Goal: Information Seeking & Learning: Learn about a topic

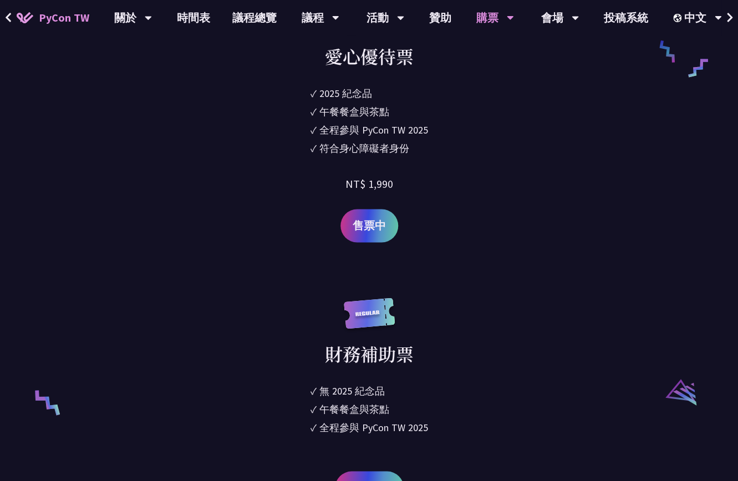
scroll to position [1926, 0]
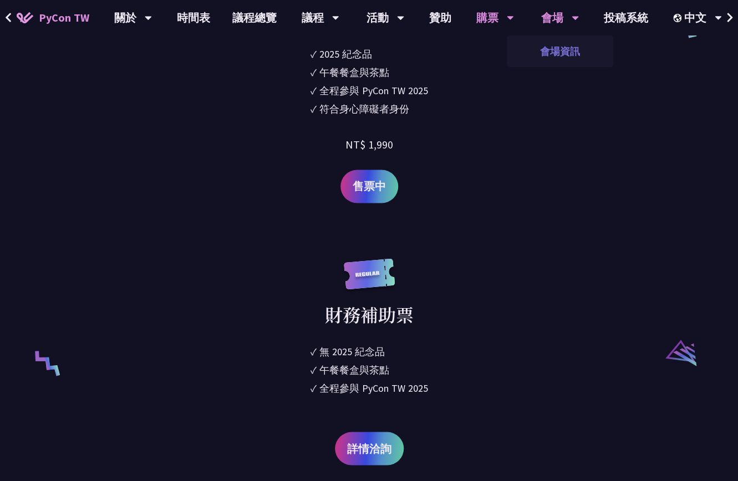
click at [554, 50] on link "會場資訊" at bounding box center [560, 51] width 106 height 26
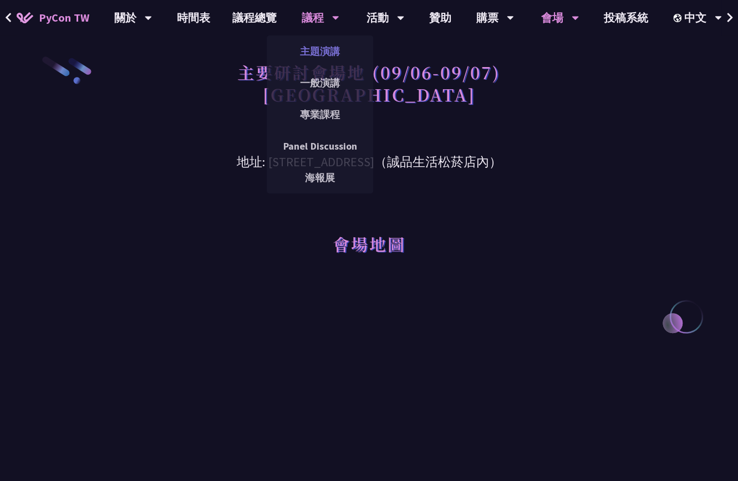
click at [313, 52] on link "主題演講" at bounding box center [320, 51] width 106 height 26
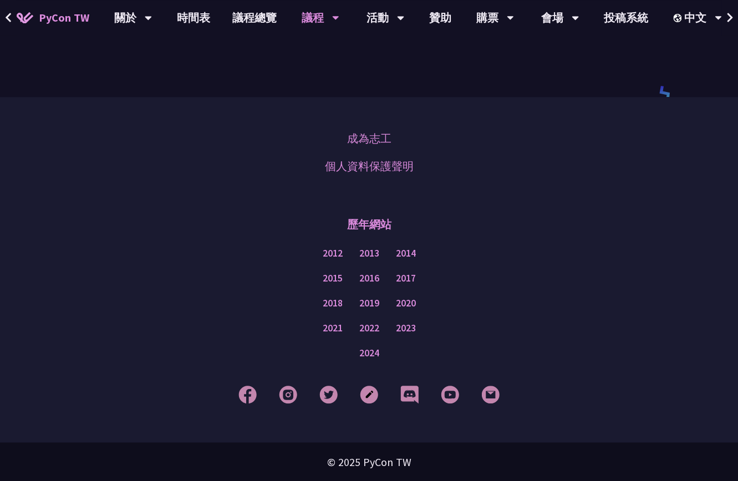
scroll to position [1818, 0]
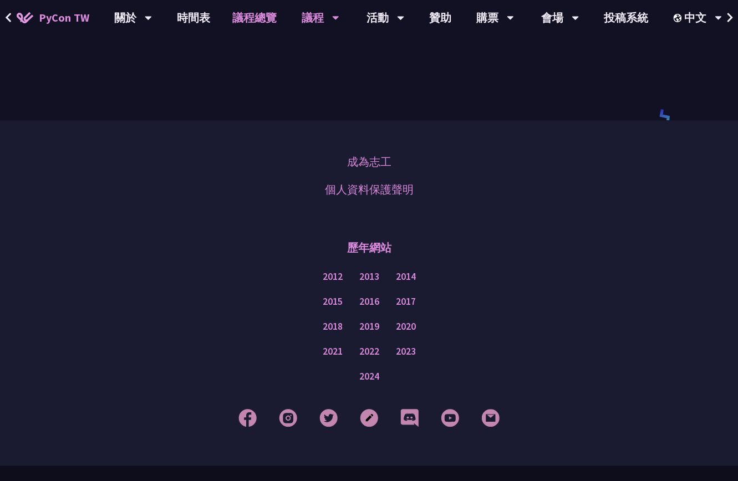
click at [243, 26] on link "議程總覽" at bounding box center [254, 17] width 67 height 35
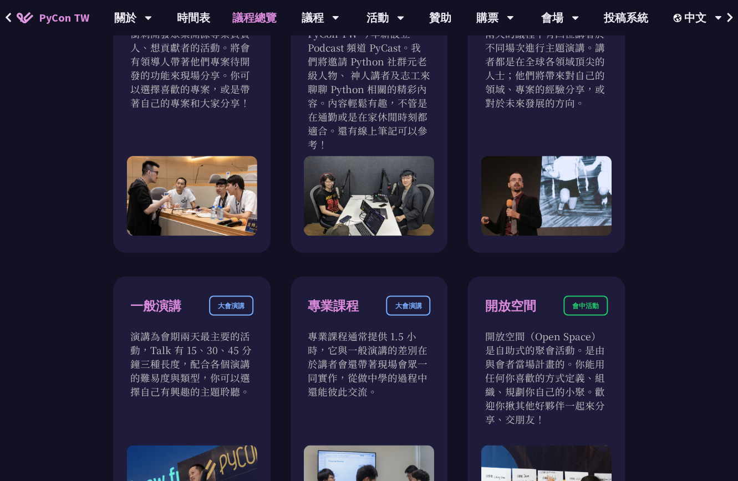
scroll to position [320, 0]
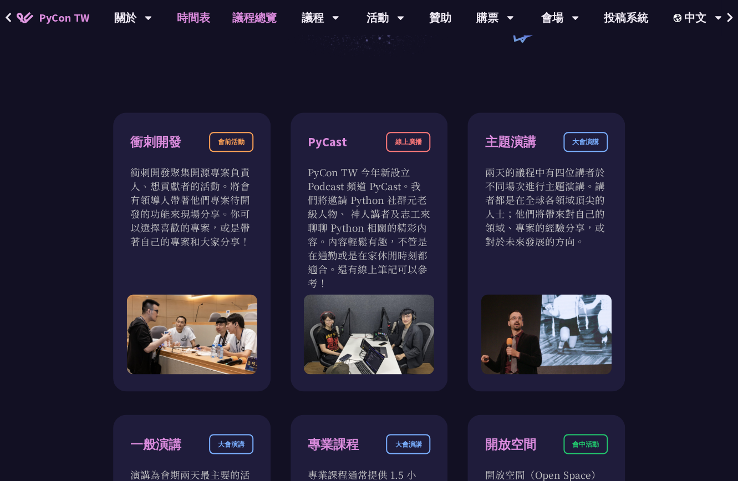
click at [196, 22] on link "時間表" at bounding box center [193, 17] width 55 height 35
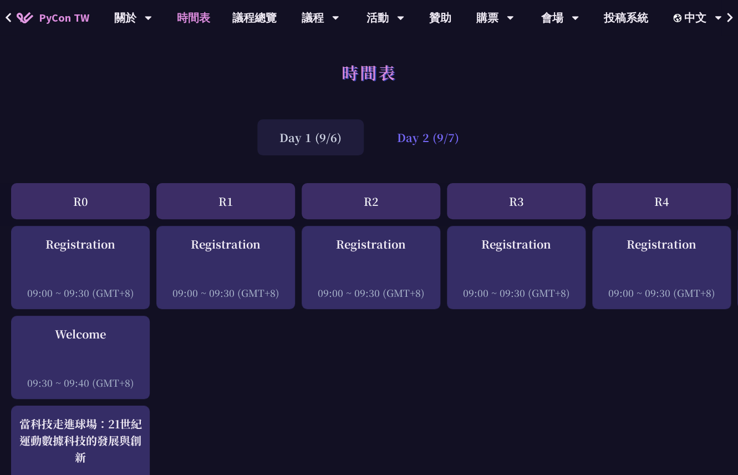
click at [452, 144] on div "Day 2 (9/7)" at bounding box center [428, 137] width 106 height 36
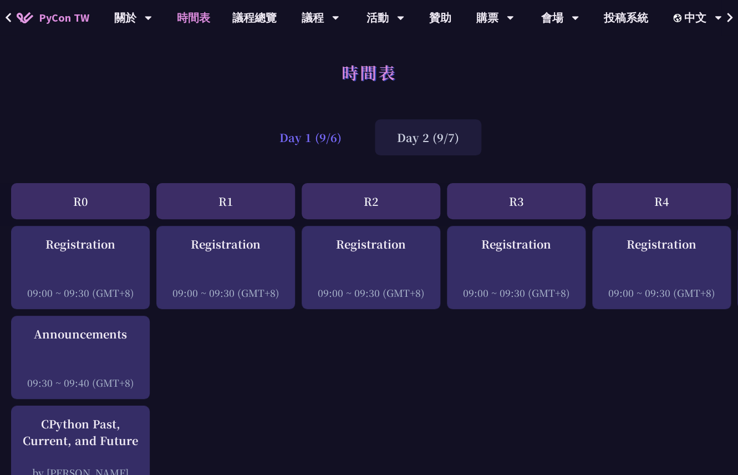
click at [353, 139] on div "Day 1 (9/6)" at bounding box center [310, 137] width 106 height 36
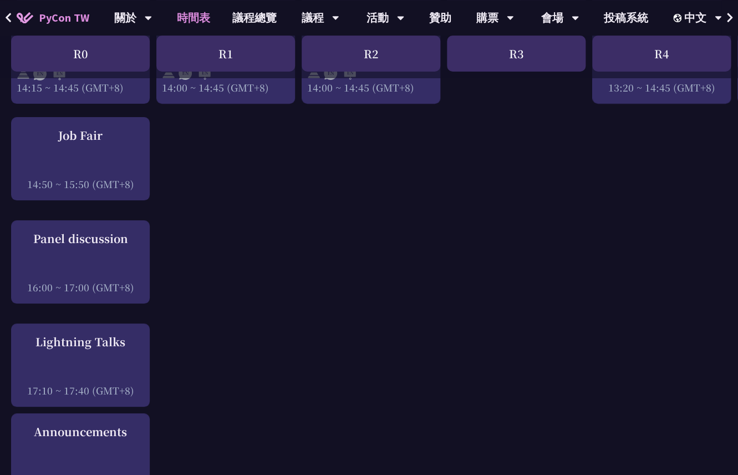
scroll to position [1248, 0]
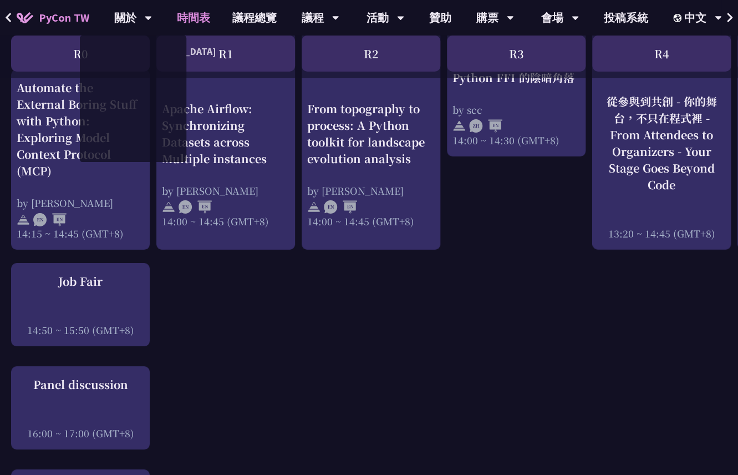
click at [65, 18] on span "PyCon TW" at bounding box center [64, 17] width 50 height 17
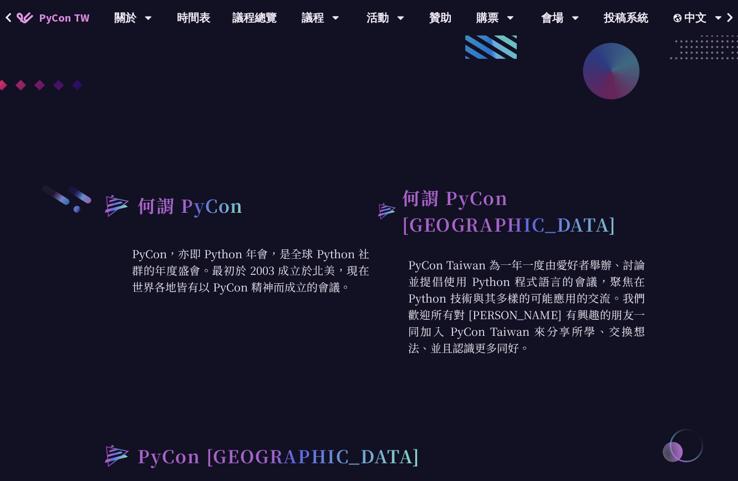
scroll to position [140, 0]
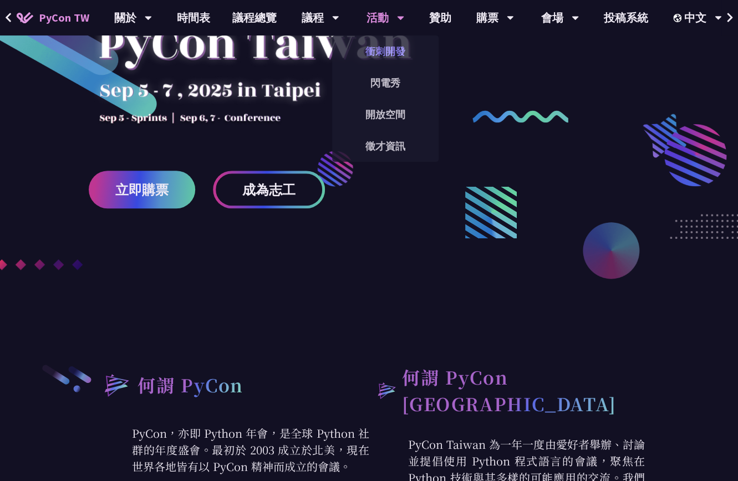
click at [386, 47] on link "衝刺開發" at bounding box center [385, 51] width 106 height 26
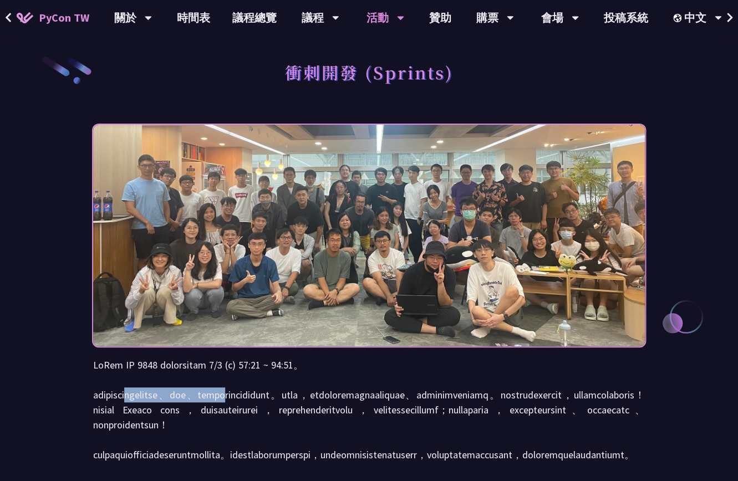
drag, startPoint x: 174, startPoint y: 391, endPoint x: 357, endPoint y: 399, distance: 183.2
click at [357, 399] on p at bounding box center [369, 410] width 552 height 105
click at [346, 390] on p at bounding box center [369, 410] width 552 height 105
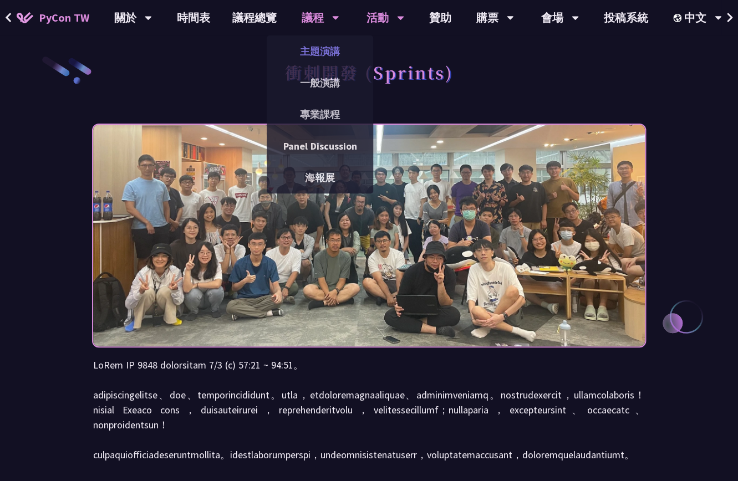
click at [325, 51] on link "主題演講" at bounding box center [320, 51] width 106 height 26
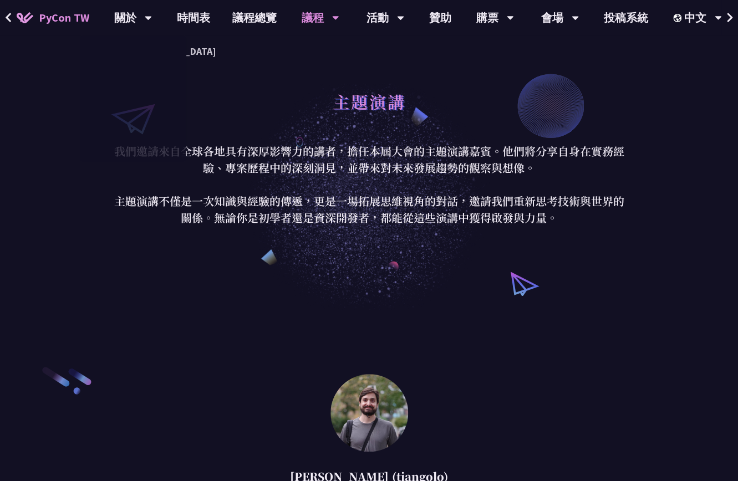
click at [85, 16] on span "PyCon TW" at bounding box center [64, 17] width 50 height 17
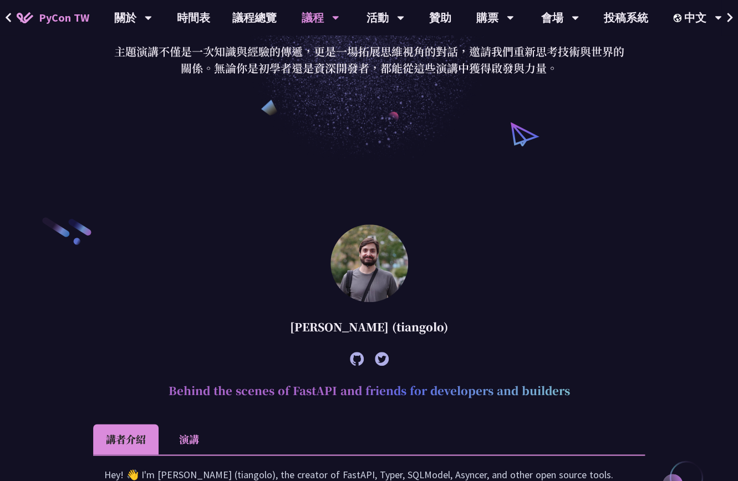
click at [361, 361] on icon at bounding box center [357, 359] width 14 height 14
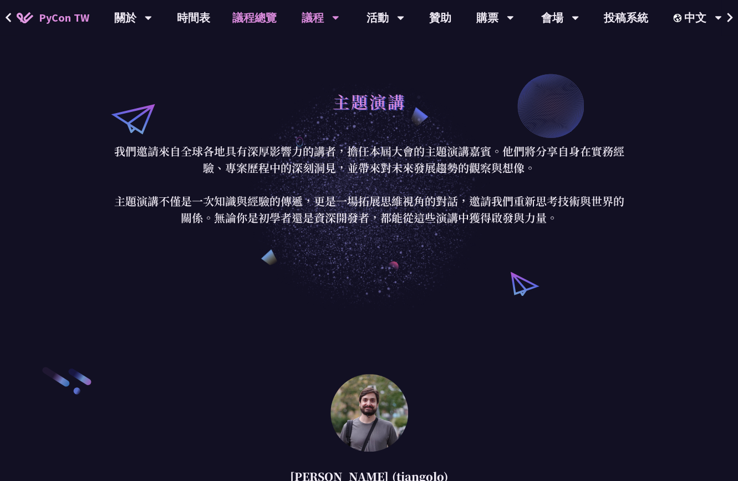
click at [235, 25] on link "議程總覽" at bounding box center [254, 17] width 67 height 35
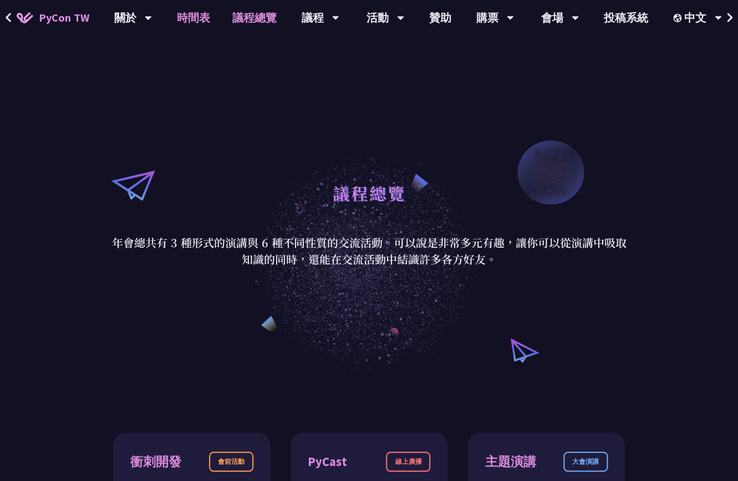
click at [195, 22] on link "時間表" at bounding box center [193, 17] width 55 height 35
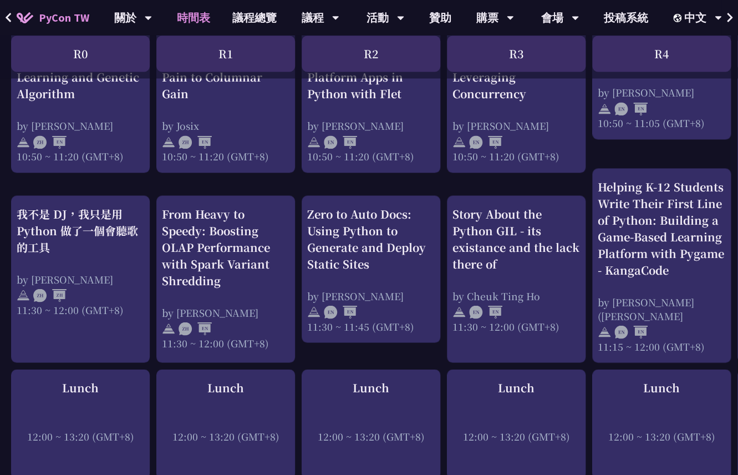
scroll to position [607, 0]
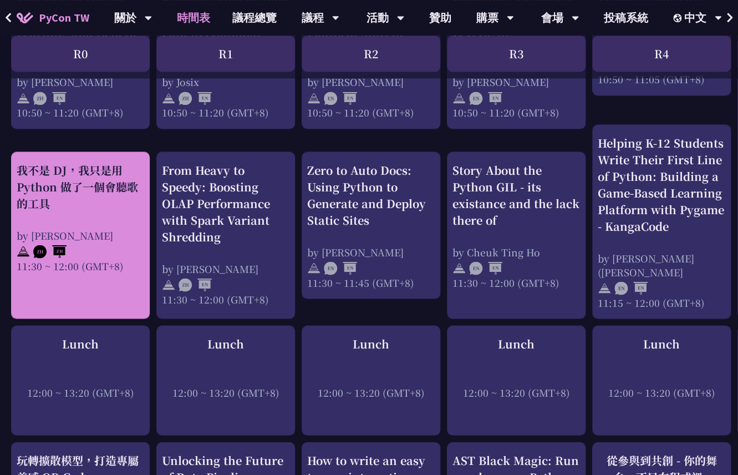
click at [89, 182] on div "我不是 DJ，我只是用 Python 做了一個會聽歌的工具" at bounding box center [81, 186] width 128 height 50
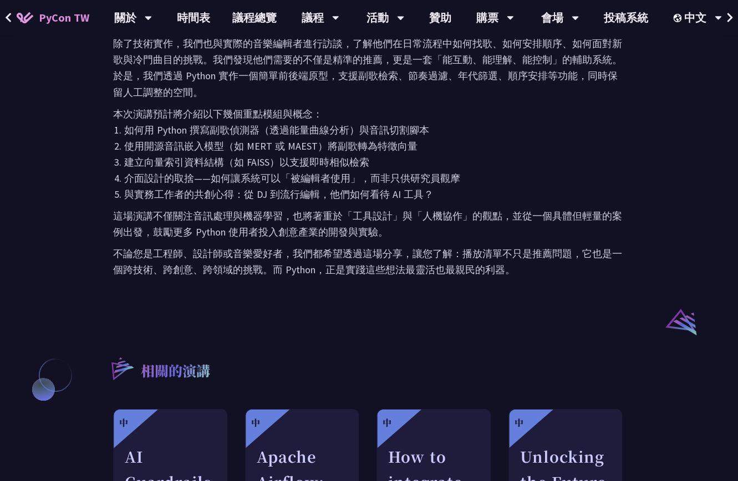
scroll to position [659, 0]
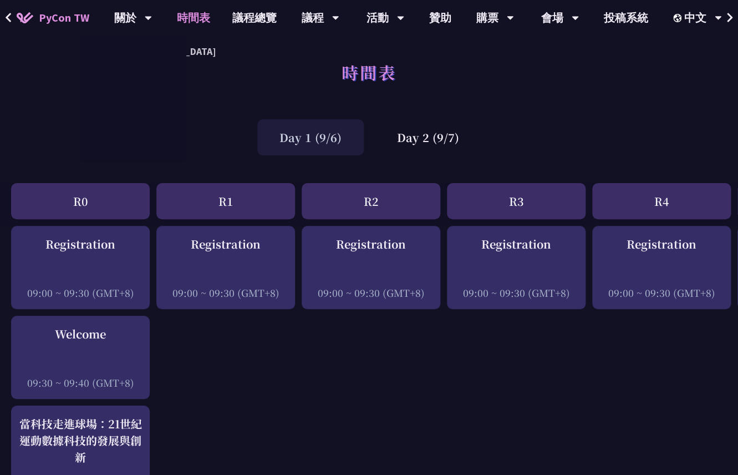
click at [71, 22] on span "PyCon TW" at bounding box center [64, 17] width 50 height 17
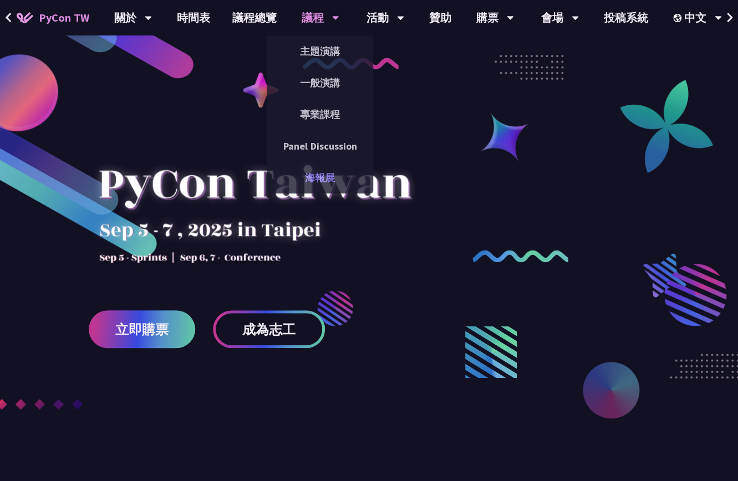
click at [313, 184] on link "海報展" at bounding box center [320, 178] width 106 height 26
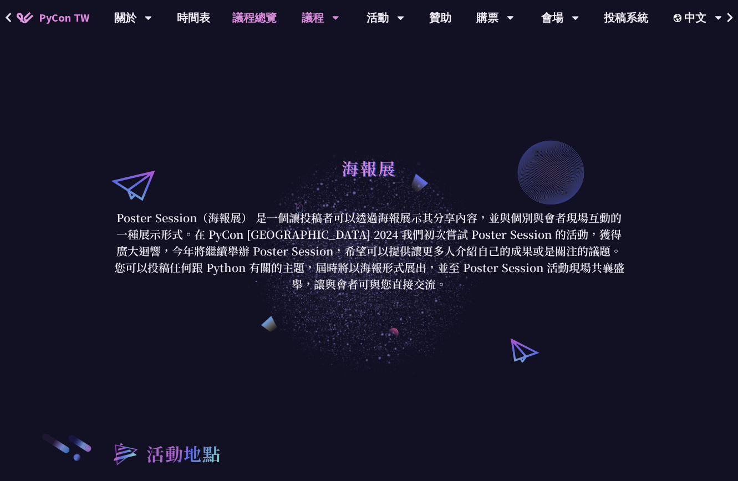
click at [243, 16] on link "議程總覽" at bounding box center [254, 17] width 67 height 35
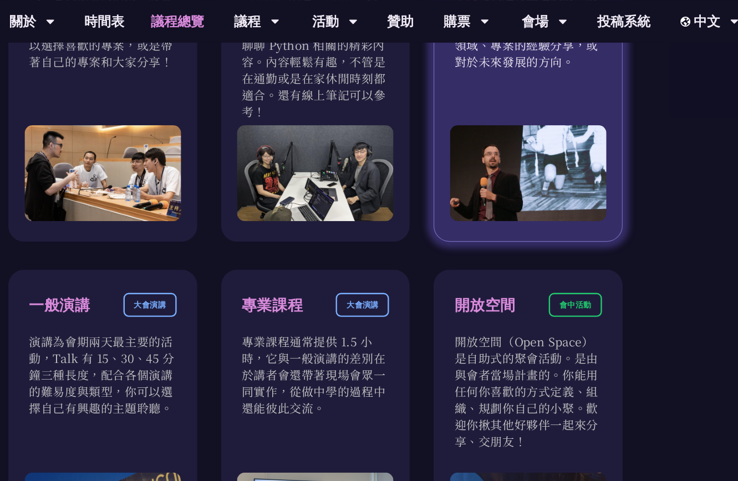
scroll to position [481, 0]
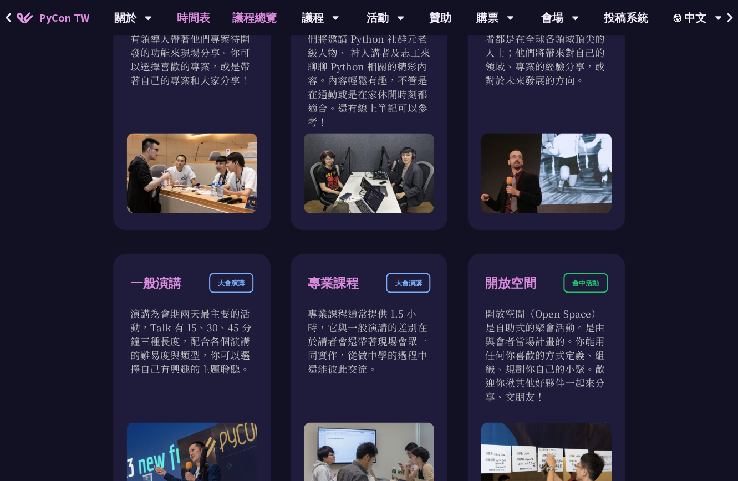
click at [188, 16] on link "時間表" at bounding box center [193, 17] width 55 height 35
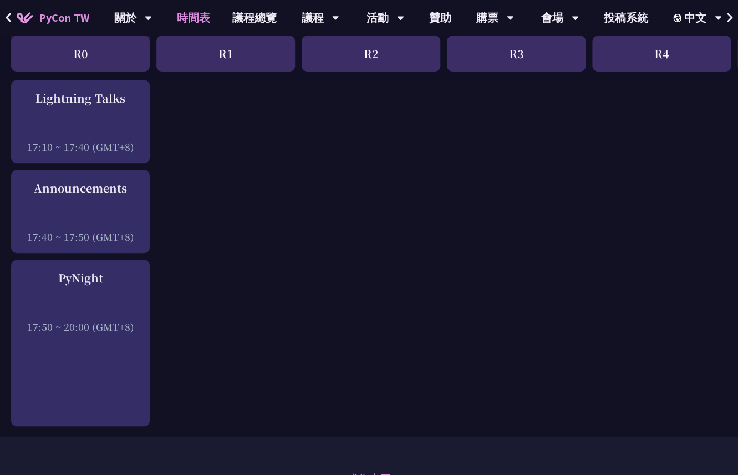
scroll to position [1966, 0]
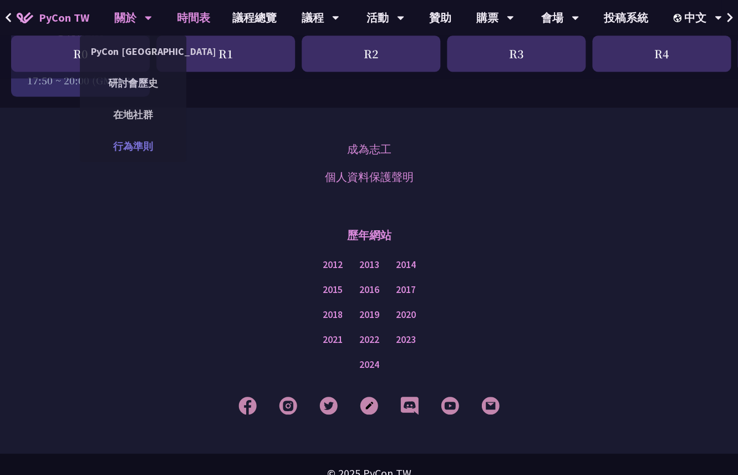
click at [138, 147] on link "行為準則" at bounding box center [133, 146] width 106 height 26
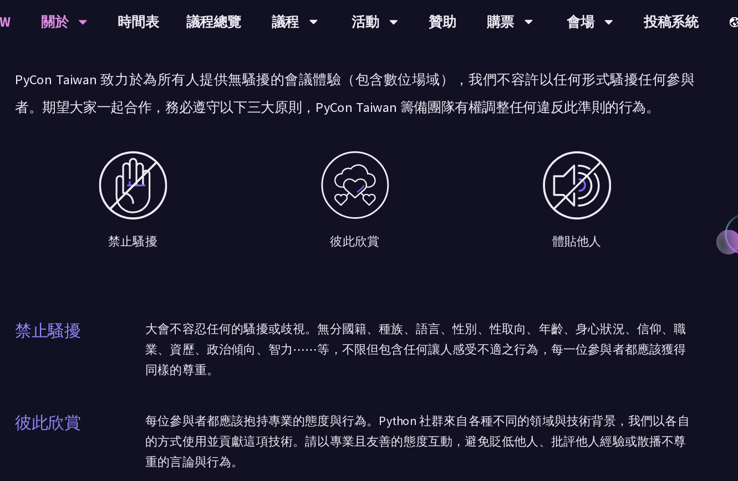
scroll to position [604, 0]
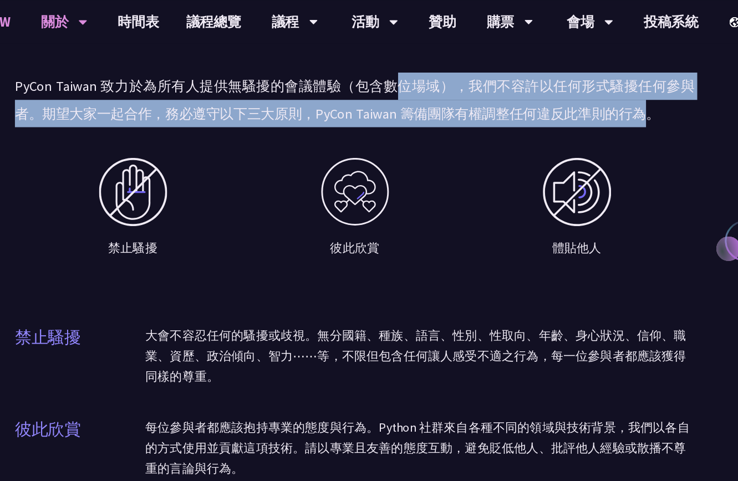
drag, startPoint x: 166, startPoint y: 73, endPoint x: 390, endPoint y: 101, distance: 225.3
click at [390, 101] on p "PyCon Taiwan 致力於為所有人提供無騷擾的會議體驗（包含數位場域），我們不容許以任何形式騷擾任何參與者。期望大家一起合作，務必遵守以下三大原則，Py…" at bounding box center [369, 81] width 552 height 44
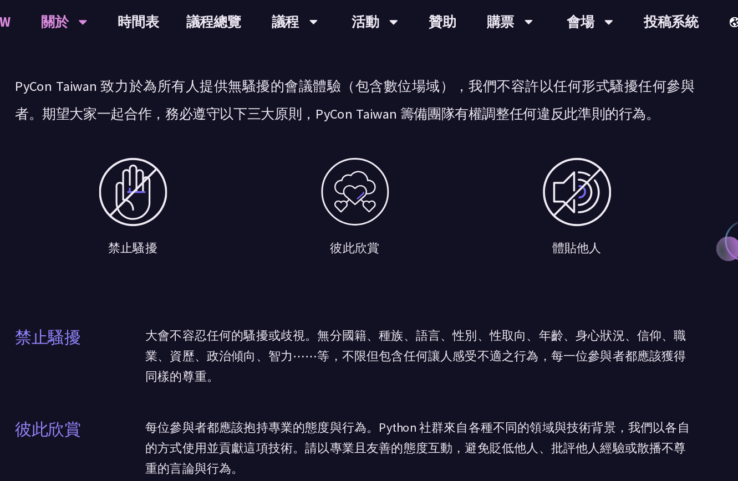
click at [296, 114] on div "三大準則 PyCon Taiwan 致力於為所有人提供無騷擾的會議體驗（包含數位場域），我們不容許以任何形式騷擾任何參與者。期望大家一起合作，務必遵守以下三大…" at bounding box center [369, 230] width 552 height 482
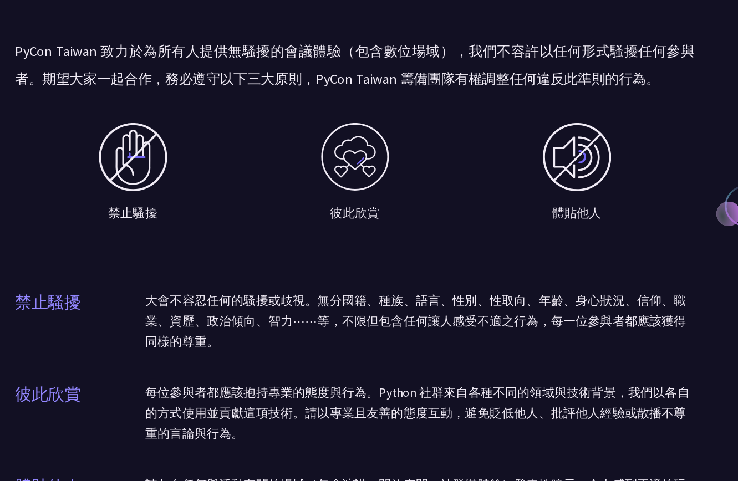
scroll to position [628, 0]
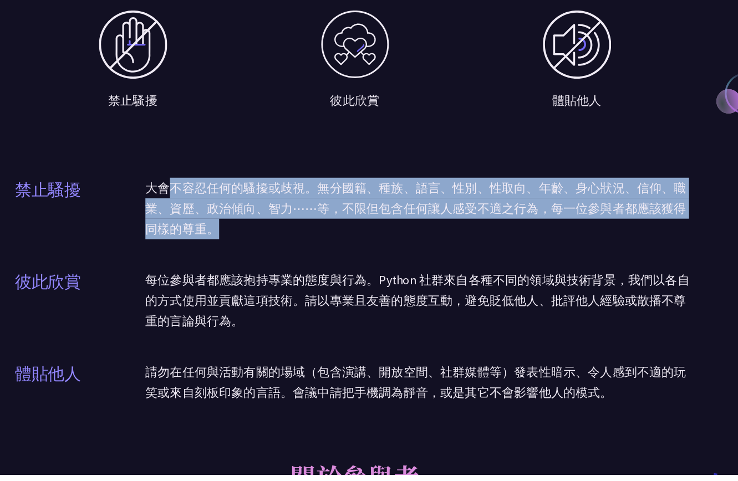
drag, startPoint x: 223, startPoint y: 248, endPoint x: 395, endPoint y: 307, distance: 181.8
click at [395, 307] on div "三大準則 PyCon Taiwan 致力於為所有人提供無騷擾的會議體驗（包含數位場域），我們不容許以任何形式騷擾任何參與者。期望大家一起合作，務必遵守以下三大…" at bounding box center [369, 207] width 552 height 482
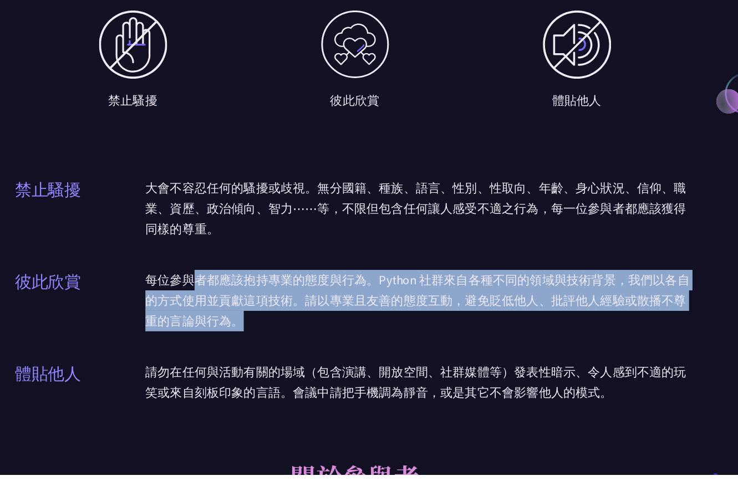
drag, startPoint x: 241, startPoint y: 329, endPoint x: 400, endPoint y: 358, distance: 161.8
click at [400, 358] on p "每位參與者都應該抱持專業的態度與行為。Python 社群來自各種不同的領域與技術背景，我們以各自的方式使用並貢獻這項技術。請以專業且友善的態度互動，避免貶低他…" at bounding box center [422, 340] width 446 height 50
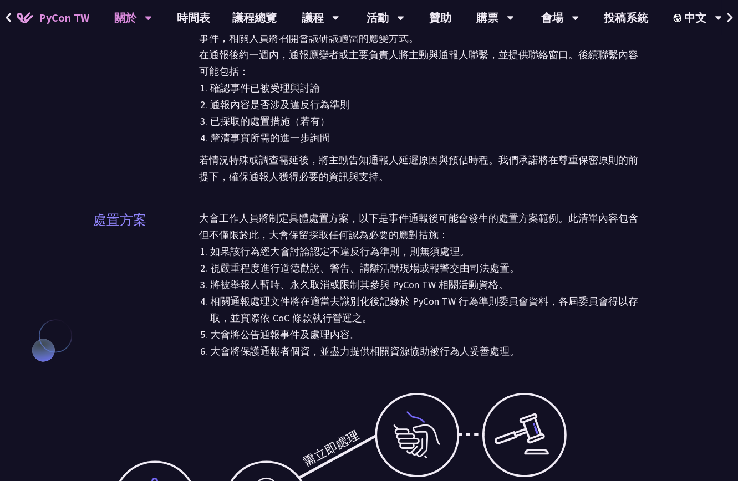
scroll to position [2405, 0]
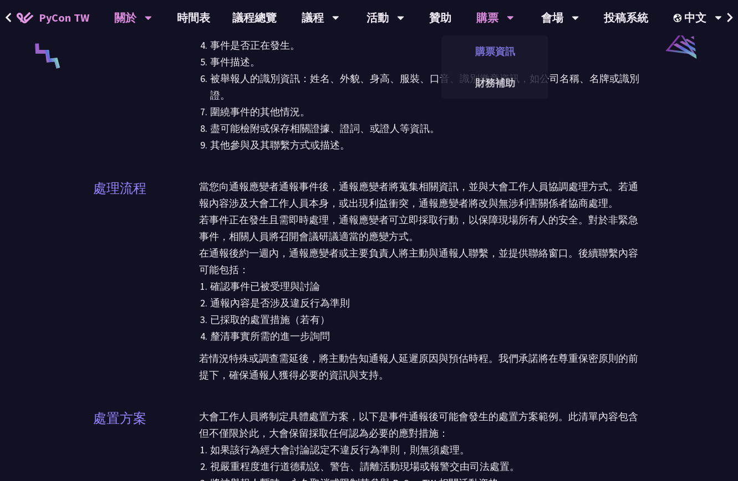
click at [488, 53] on link "購票資訊" at bounding box center [494, 51] width 106 height 26
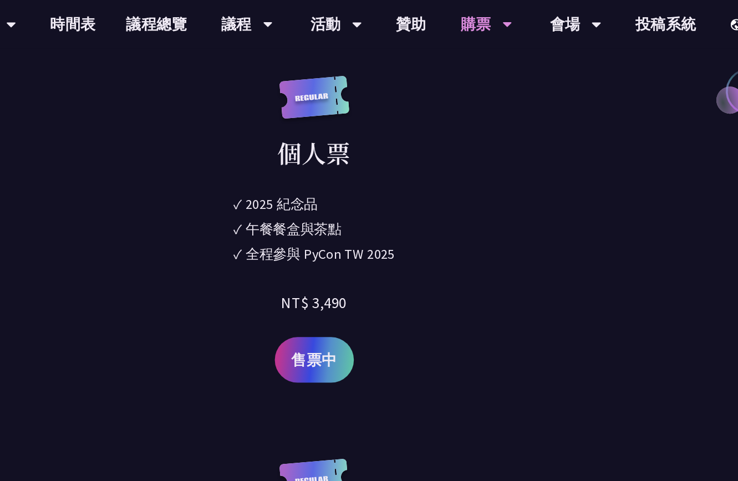
scroll to position [1552, 0]
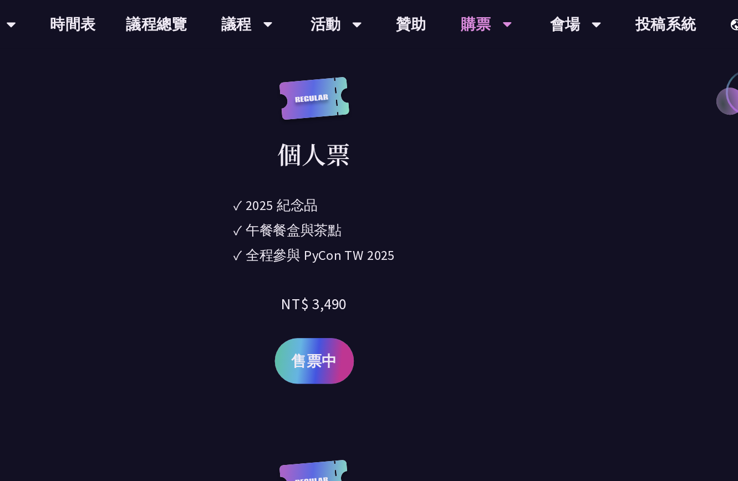
click at [382, 265] on span "售票中" at bounding box center [369, 263] width 33 height 17
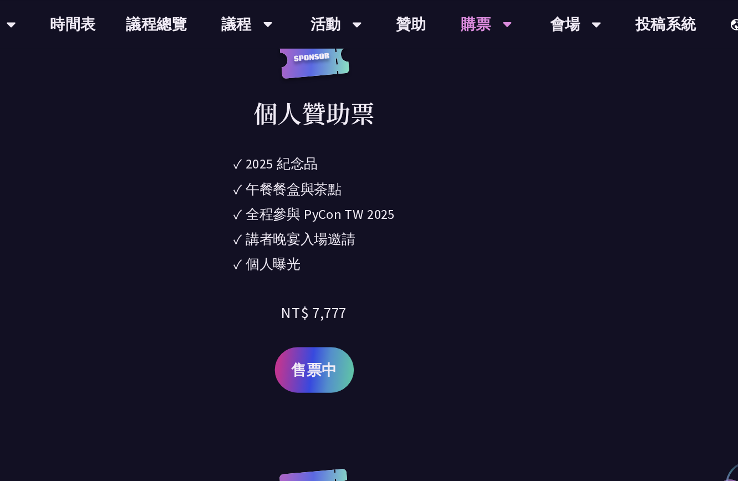
scroll to position [1152, 0]
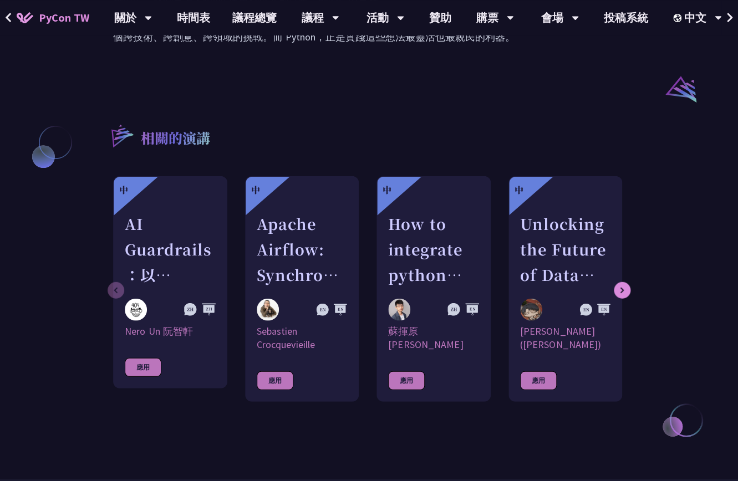
scroll to position [676, 0]
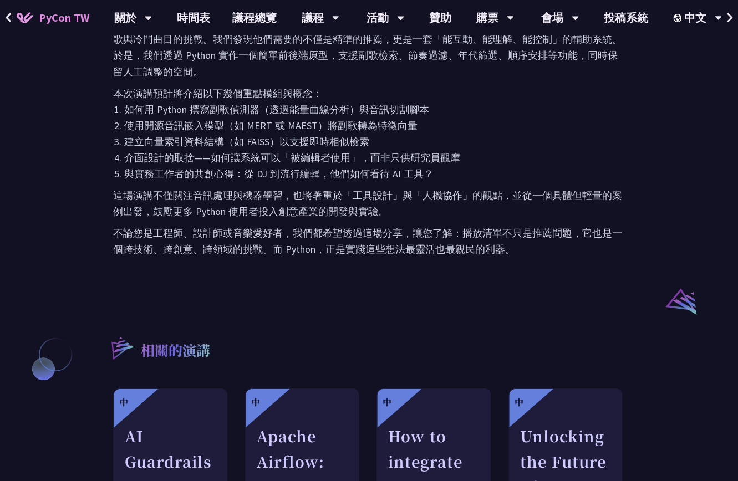
click at [275, 218] on p "這場演講不僅關注音訊處理與機器學習，也將著重於「工具設計」與「人機協作」的觀點，並從一個具體但輕量的案例出發，鼓勵更多 Python 使用者投入創意產業的開發…" at bounding box center [369, 203] width 512 height 32
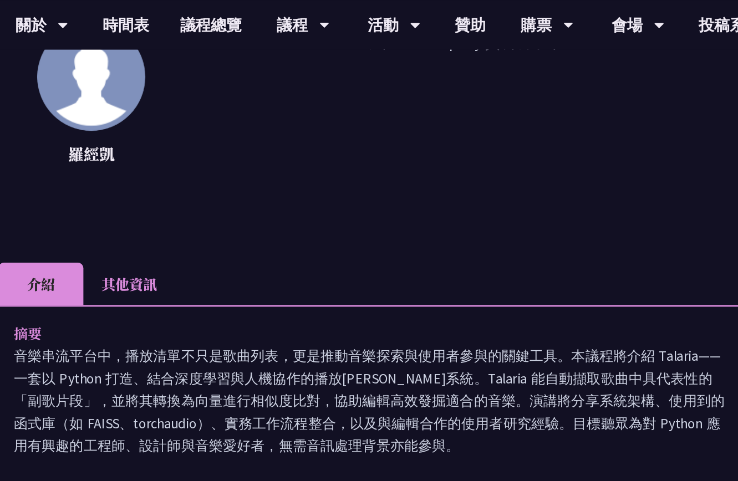
scroll to position [0, 0]
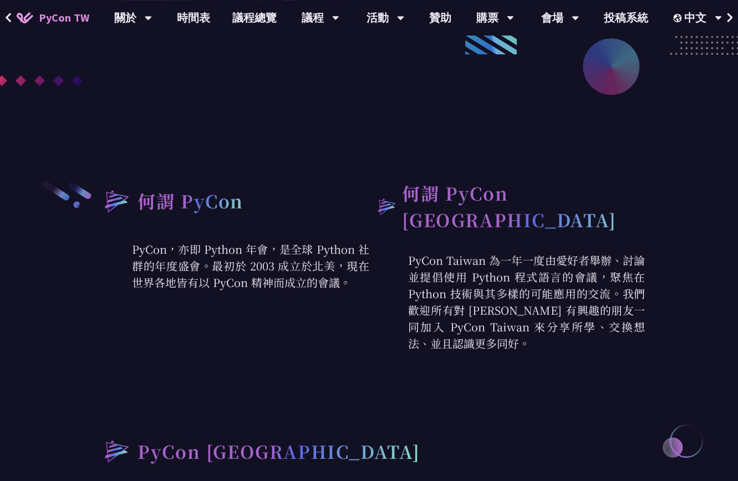
scroll to position [328, 0]
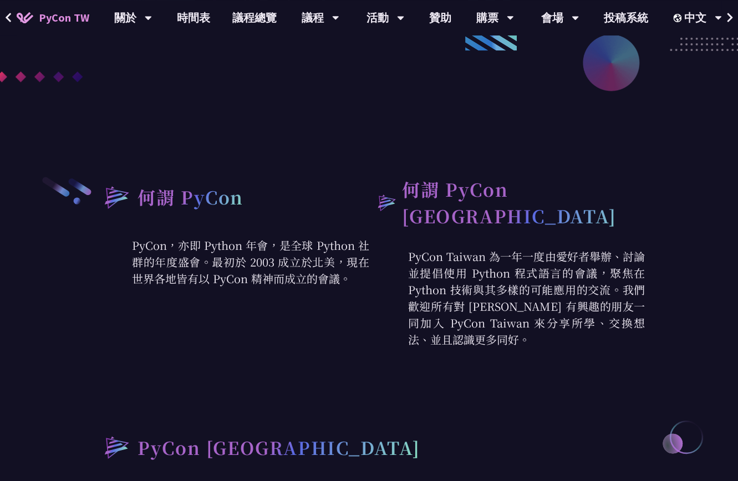
drag, startPoint x: 205, startPoint y: 263, endPoint x: 335, endPoint y: 278, distance: 131.2
click at [335, 278] on p "PyCon，亦即 Python 年會，是全球 Python 社群的年度盛會。最初於 2003 成立於北美，現在世界各地皆有以 PyCon 精神而成立的會議。" at bounding box center [231, 262] width 276 height 50
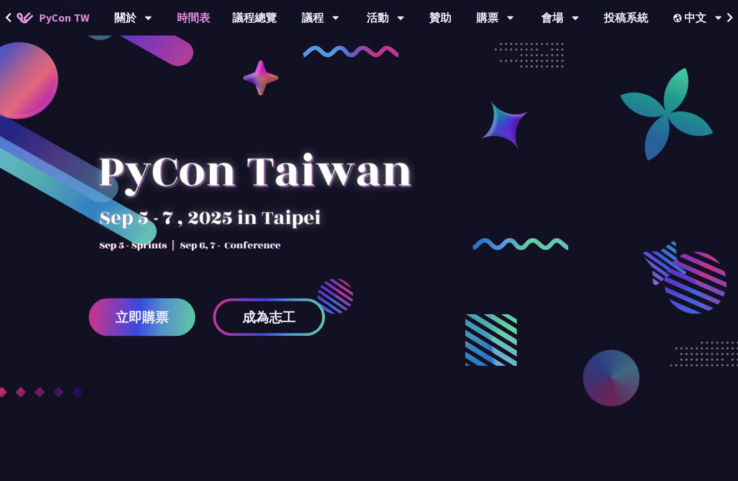
scroll to position [0, 0]
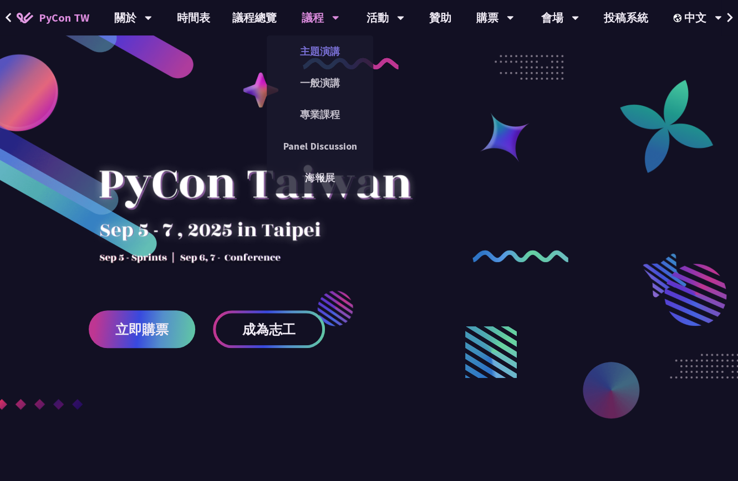
click at [333, 53] on link "主題演講" at bounding box center [320, 51] width 106 height 26
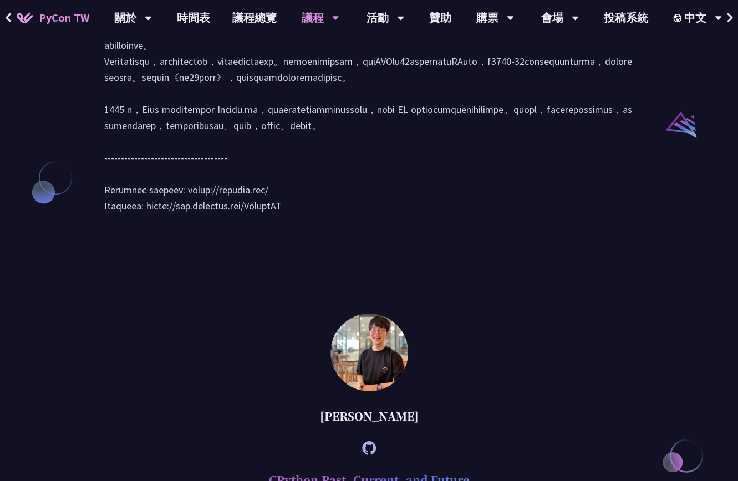
scroll to position [1318, 0]
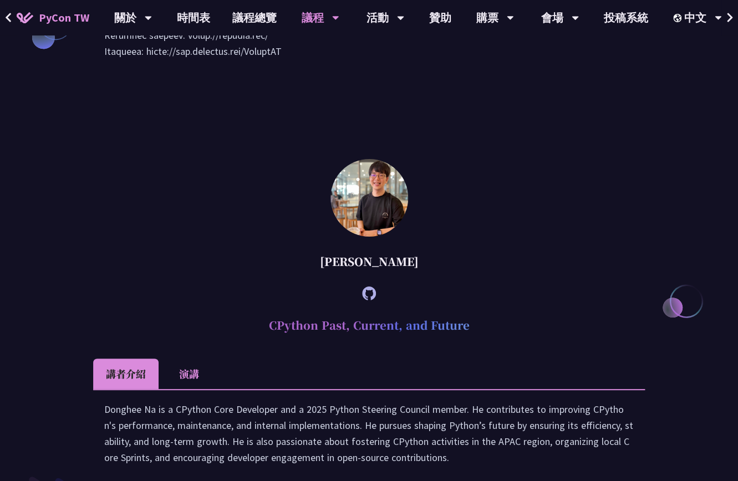
drag, startPoint x: 745, startPoint y: 301, endPoint x: 738, endPoint y: 350, distance: 49.8
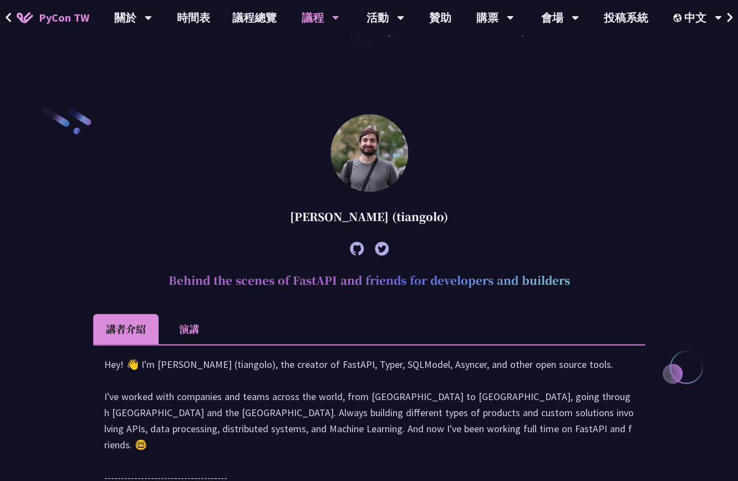
scroll to position [258, 0]
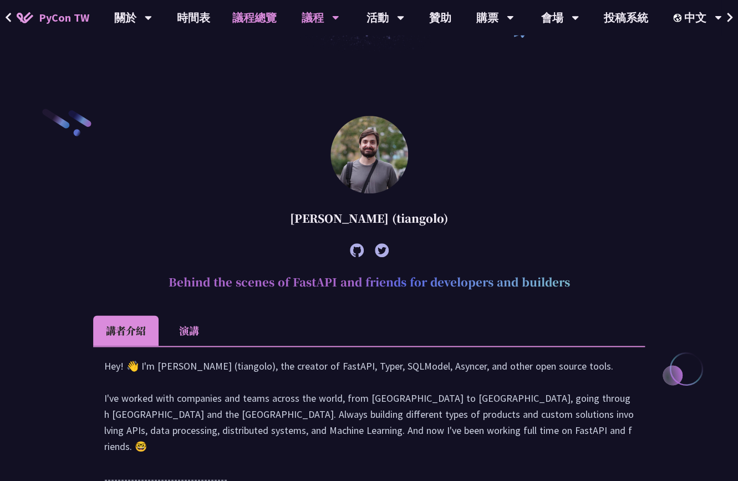
click at [252, 16] on link "議程總覽" at bounding box center [254, 17] width 67 height 35
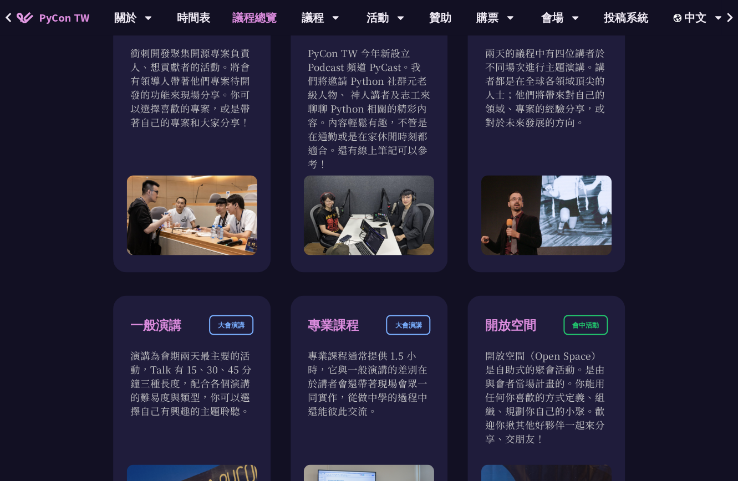
scroll to position [759, 0]
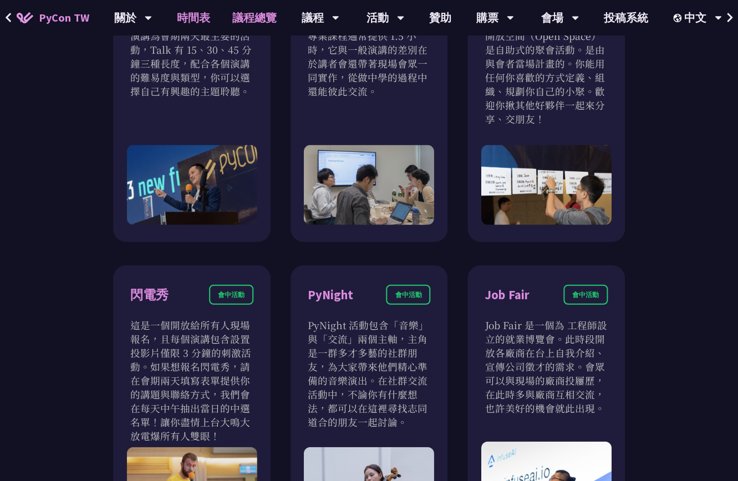
click at [194, 16] on link "時間表" at bounding box center [193, 17] width 55 height 35
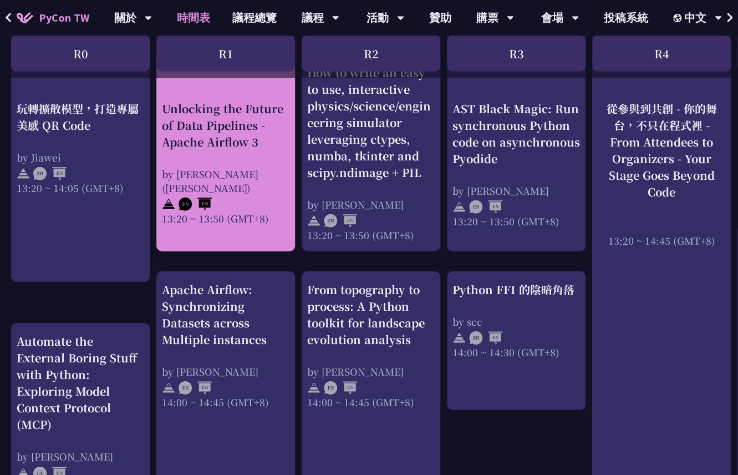
scroll to position [1188, 0]
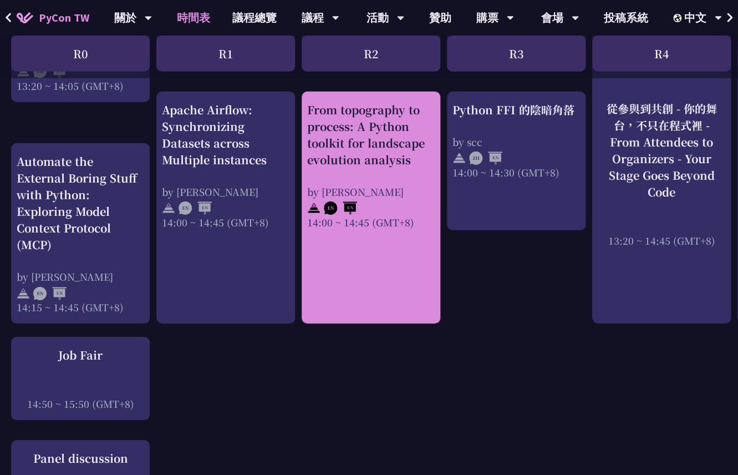
click at [363, 233] on div "From topography to process: A Python toolkit for landscape evolution analysis b…" at bounding box center [371, 207] width 139 height 232
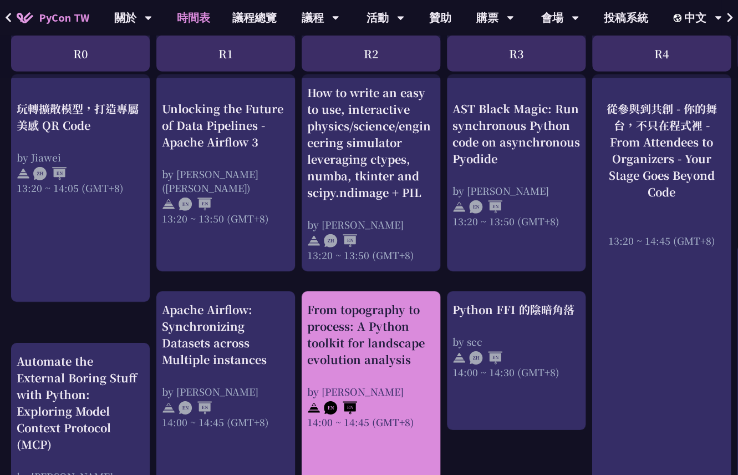
click at [374, 313] on div "From topography to process: A Python toolkit for landscape evolution analysis" at bounding box center [371, 334] width 128 height 67
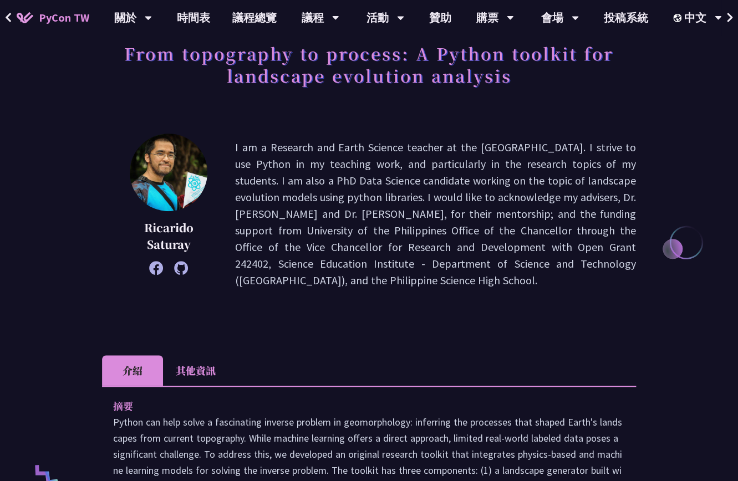
scroll to position [50, 0]
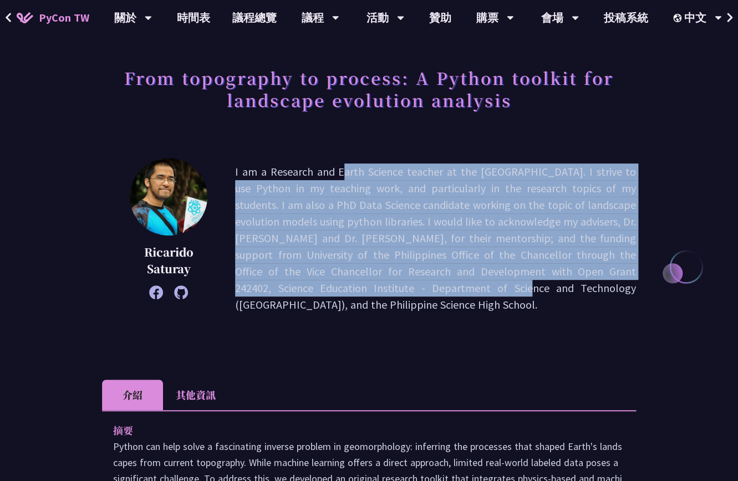
drag, startPoint x: 256, startPoint y: 167, endPoint x: 358, endPoint y: 294, distance: 163.2
click at [358, 294] on p "I am a Research and Earth Science teacher at the [GEOGRAPHIC_DATA]. I strive to…" at bounding box center [435, 239] width 401 height 150
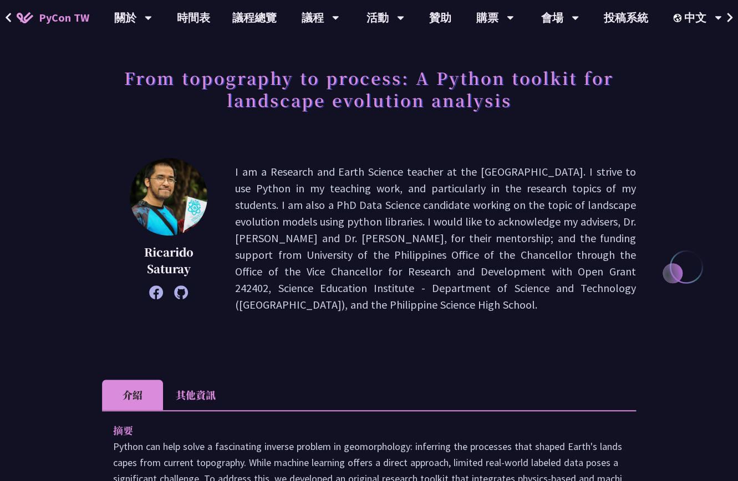
drag, startPoint x: 304, startPoint y: 262, endPoint x: 286, endPoint y: 274, distance: 21.2
click at [304, 262] on p "I am a Research and Earth Science teacher at the [GEOGRAPHIC_DATA]. I strive to…" at bounding box center [435, 239] width 401 height 150
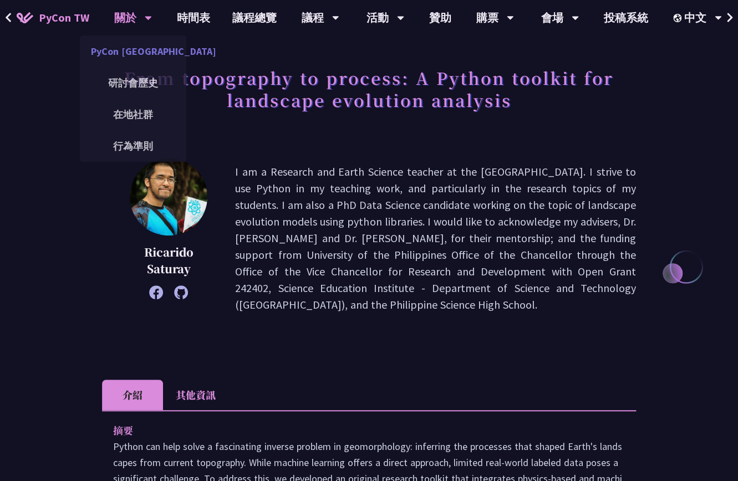
click at [131, 50] on link "PyCon [GEOGRAPHIC_DATA]" at bounding box center [133, 51] width 106 height 26
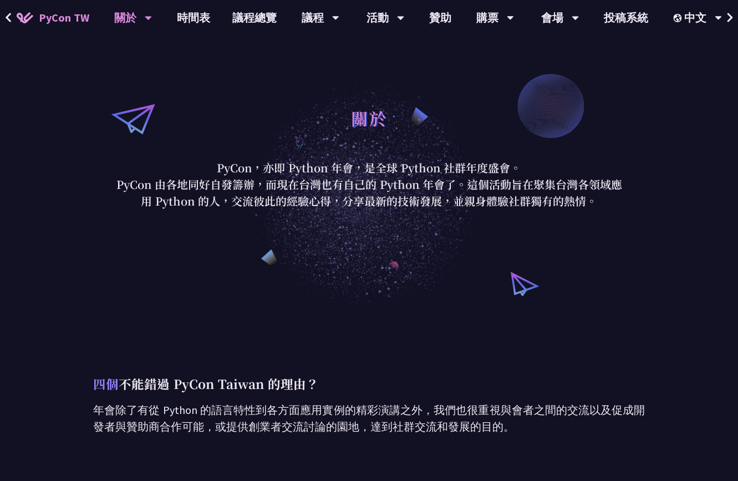
click at [63, 24] on span "PyCon TW" at bounding box center [64, 17] width 50 height 17
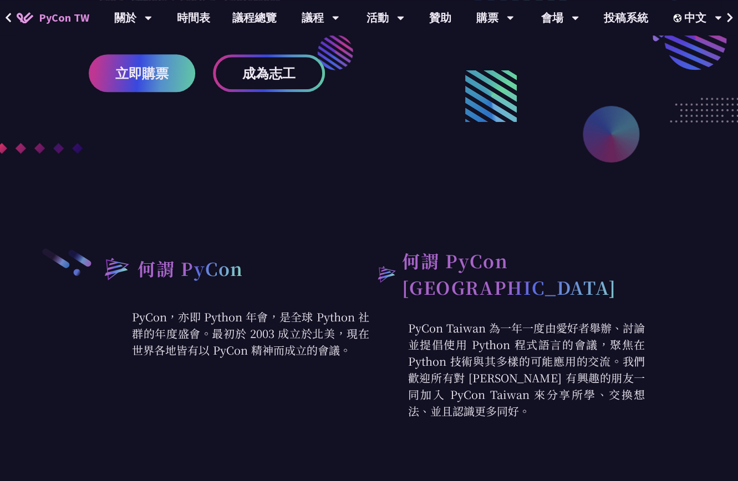
scroll to position [399, 0]
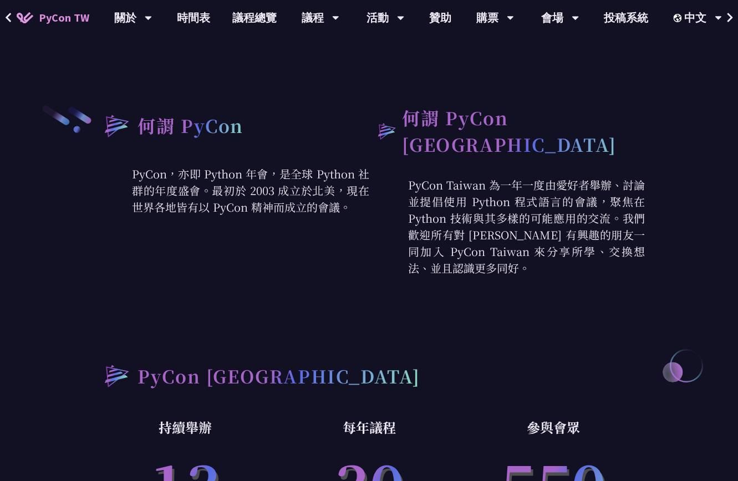
click at [556, 236] on p "PyCon Taiwan 為一年一度由愛好者舉辦、討論並提倡使用 Python 程式語言的會議，聚焦在 Python 技術與其多樣的可能應用的交流。我們歡迎所…" at bounding box center [507, 227] width 276 height 100
drag, startPoint x: 533, startPoint y: 232, endPoint x: 451, endPoint y: 242, distance: 83.2
click at [451, 242] on p "PyCon Taiwan 為一年一度由愛好者舉辦、討論並提倡使用 Python 程式語言的會議，聚焦在 Python 技術與其多樣的可能應用的交流。我們歡迎所…" at bounding box center [507, 227] width 276 height 100
click at [440, 197] on p "PyCon Taiwan 為一年一度由愛好者舉辦、討論並提倡使用 Python 程式語言的會議，聚焦在 Python 技術與其多樣的可能應用的交流。我們歡迎所…" at bounding box center [507, 227] width 276 height 100
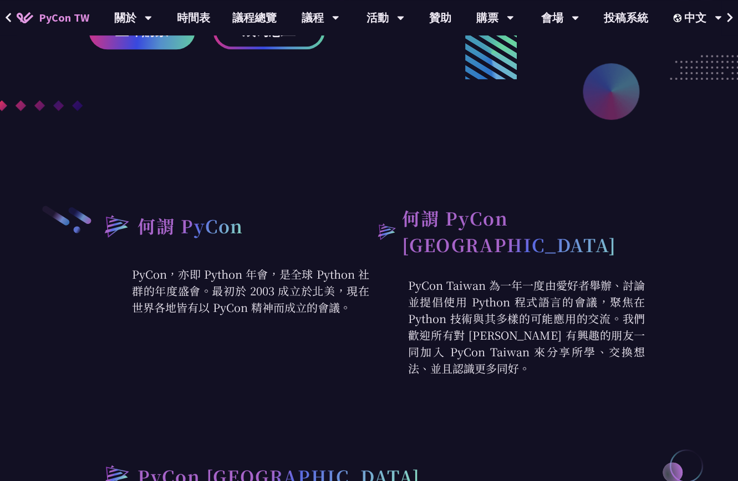
scroll to position [231, 0]
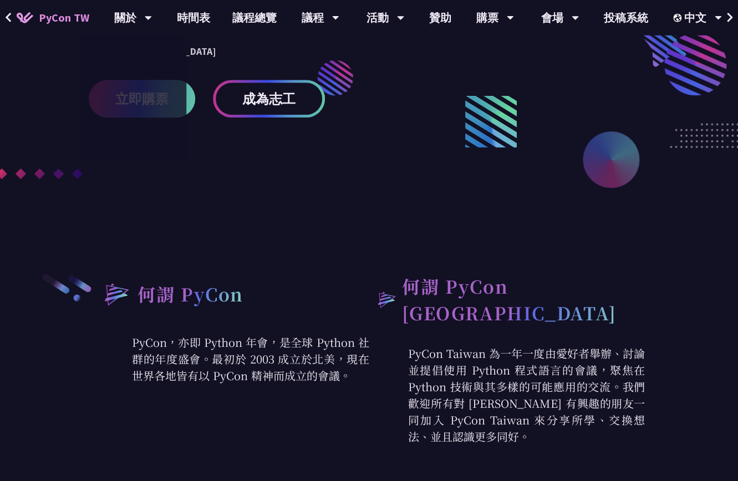
click at [71, 15] on span "PyCon TW" at bounding box center [64, 17] width 50 height 17
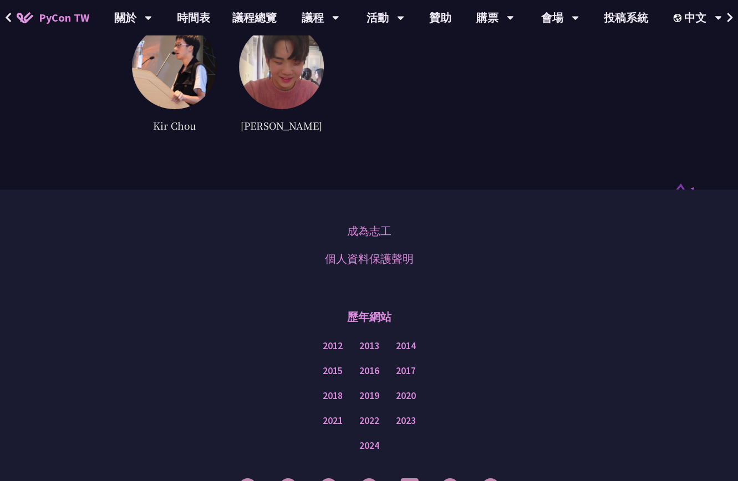
scroll to position [2958, 0]
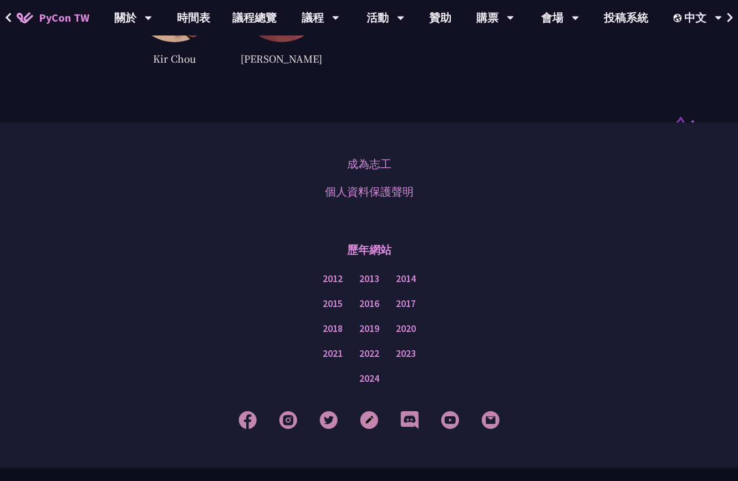
click at [296, 367] on div "2024" at bounding box center [369, 379] width 683 height 25
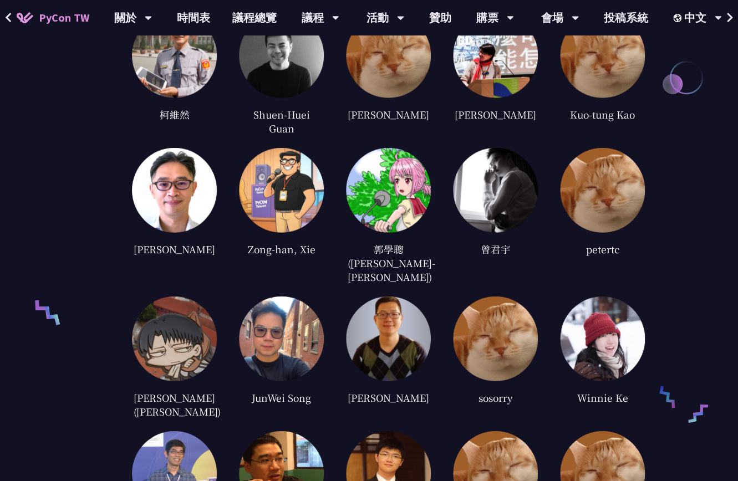
scroll to position [2049, 0]
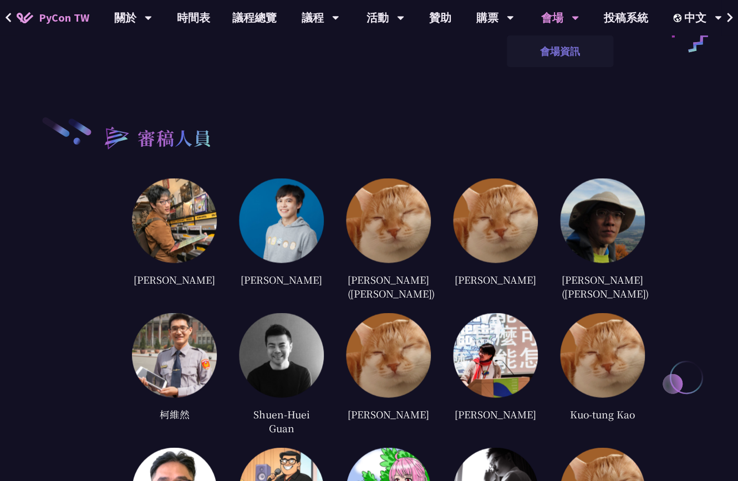
click at [554, 48] on link "會場資訊" at bounding box center [560, 51] width 106 height 26
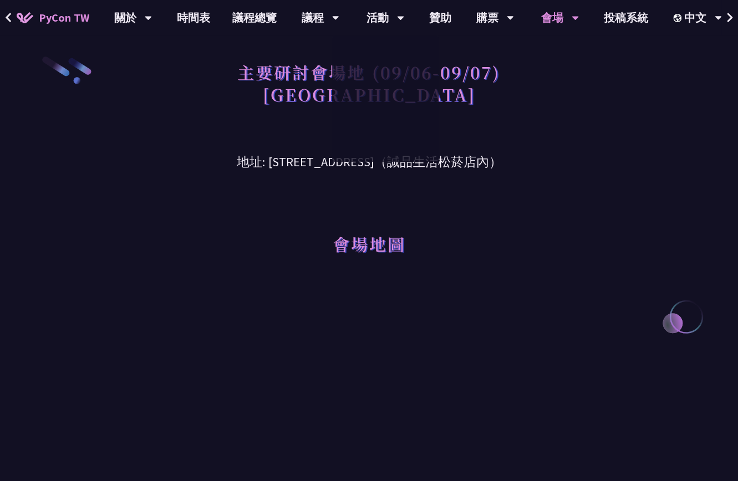
click at [593, 136] on h3 "地址: [STREET_ADDRESS]（誠品生活松菸店內）" at bounding box center [369, 154] width 552 height 36
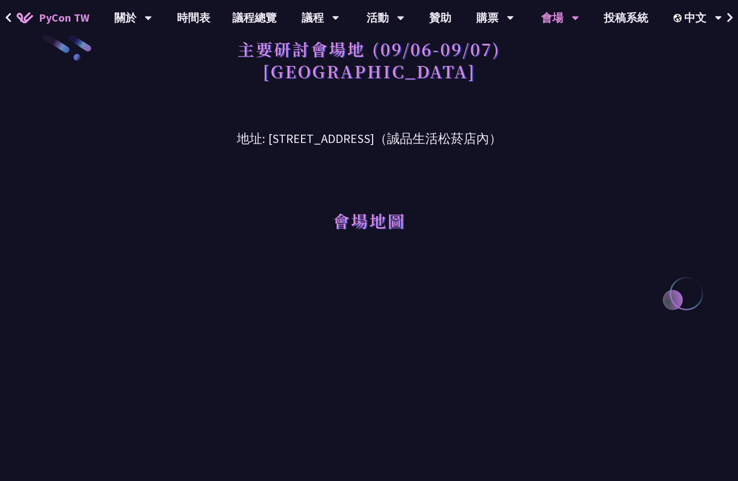
scroll to position [90, 0]
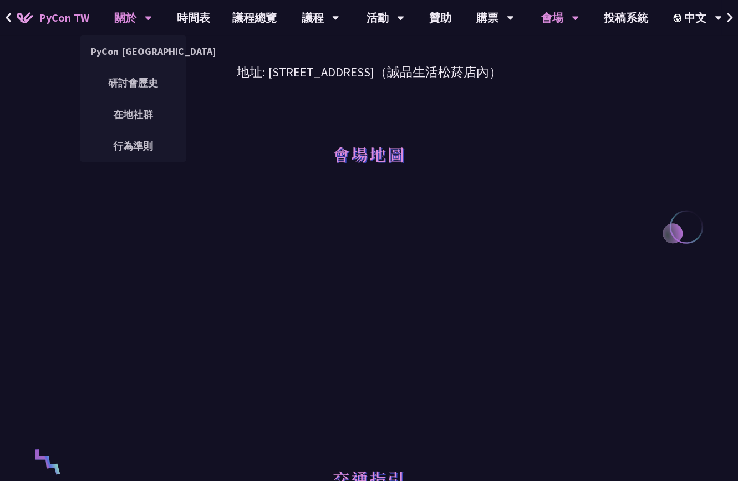
click at [126, 16] on div "關於" at bounding box center [133, 17] width 38 height 35
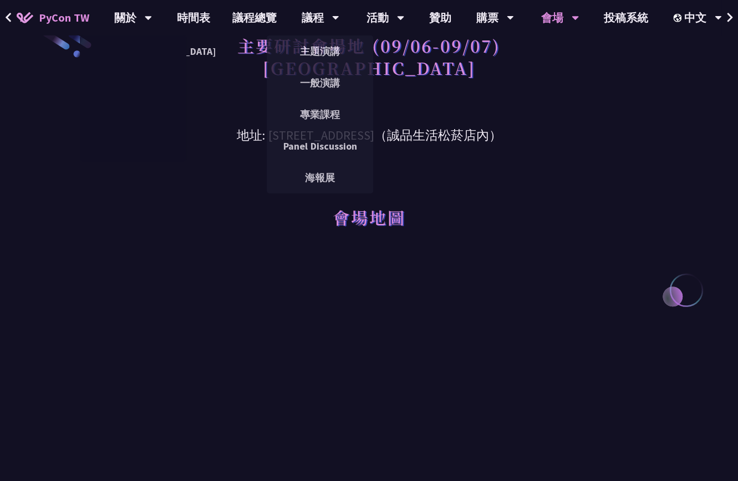
scroll to position [0, 0]
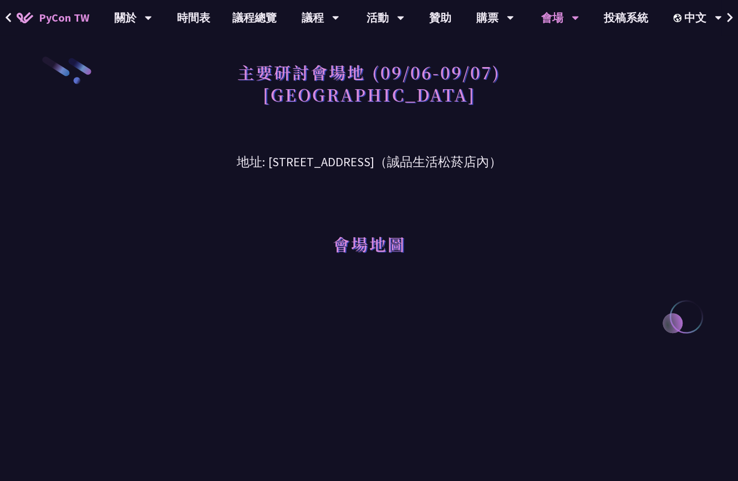
click at [84, 19] on span "PyCon TW" at bounding box center [64, 17] width 50 height 17
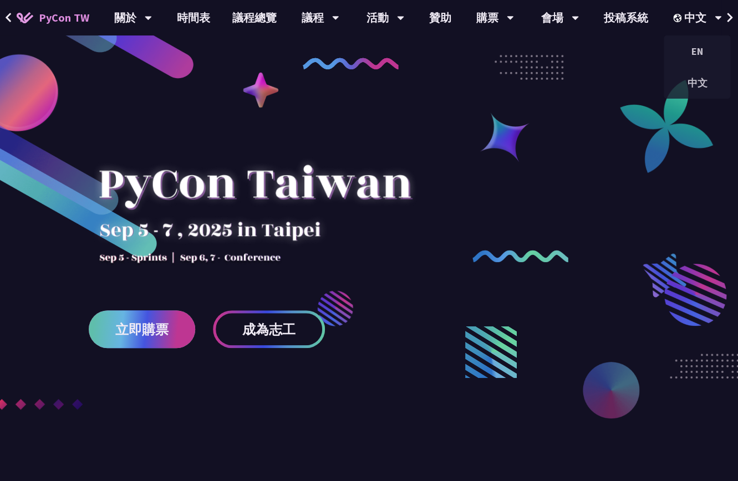
click at [151, 320] on link "立即購票" at bounding box center [142, 330] width 106 height 38
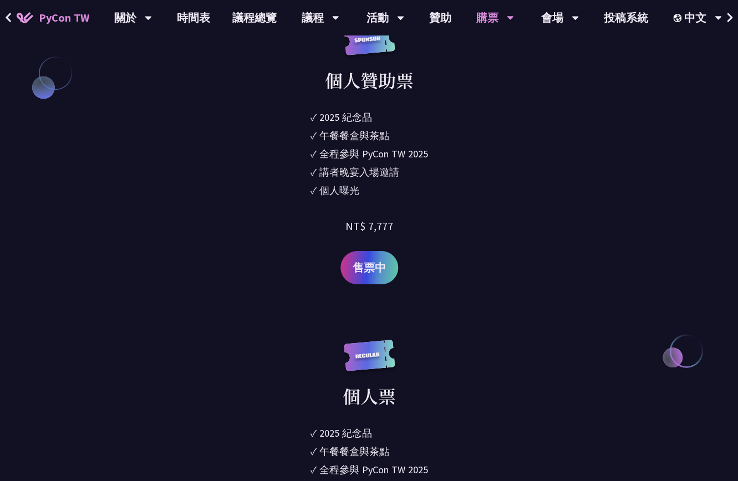
scroll to position [1447, 0]
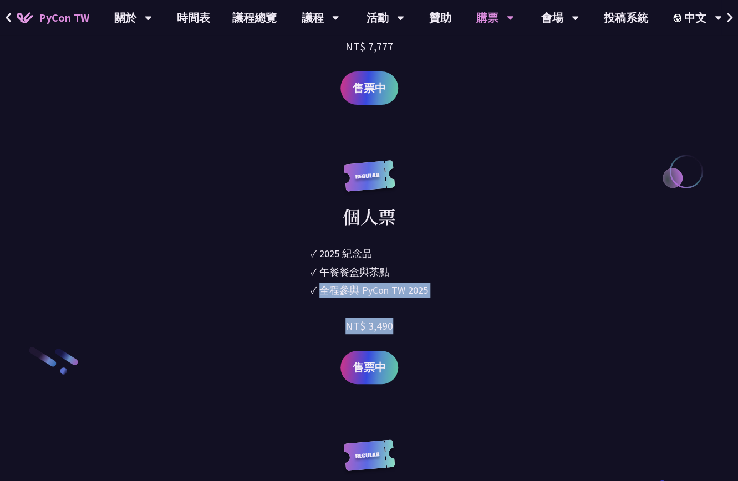
drag, startPoint x: 322, startPoint y: 295, endPoint x: 428, endPoint y: 286, distance: 106.9
click at [436, 289] on div "個人票 ✓ 2025 紀念品 ✓ 午餐餐盒與茶點 ✓ 全程參與 PyCon TW 2025 NT$ 3,490 售票中" at bounding box center [369, 272] width 379 height 224
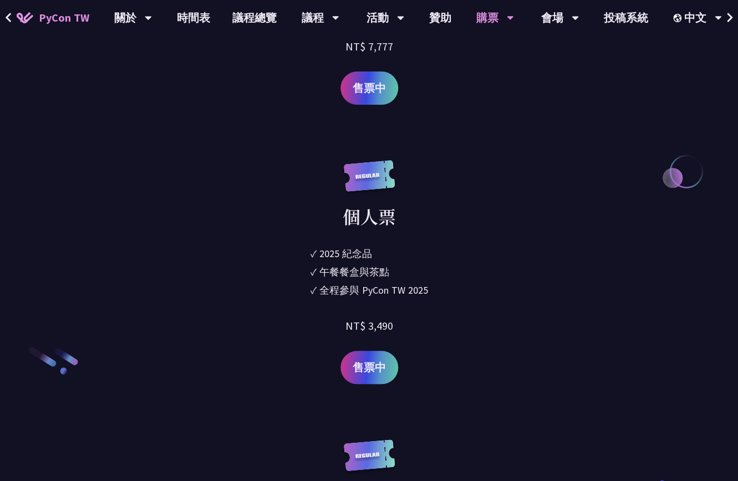
click at [482, 268] on div "個人票 ✓ 2025 紀念品 ✓ 午餐餐盒與茶點 ✓ 全程參與 PyCon TW 2025 NT$ 3,490 售票中" at bounding box center [369, 272] width 379 height 224
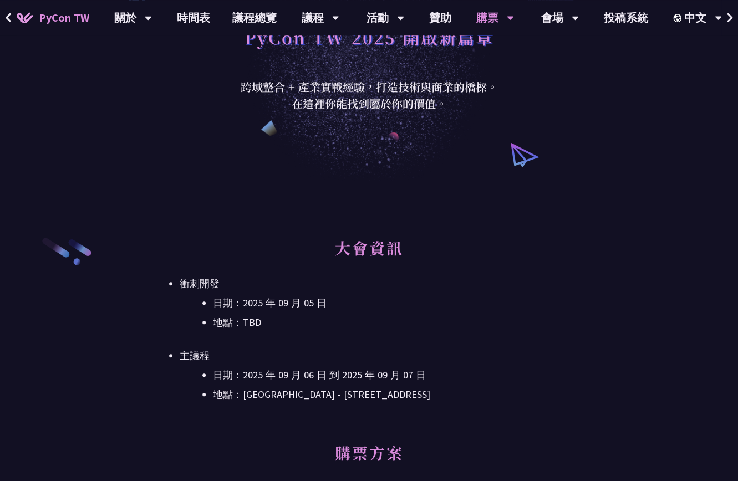
scroll to position [134, 0]
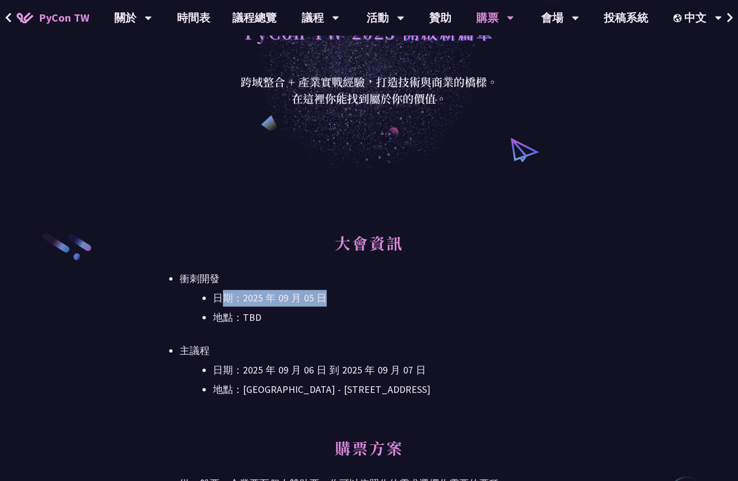
drag, startPoint x: 250, startPoint y: 299, endPoint x: 399, endPoint y: 304, distance: 149.2
click at [399, 304] on li "日期：2025 年 09 月 05 日" at bounding box center [385, 298] width 345 height 17
click at [380, 253] on h2 "大會資訊" at bounding box center [369, 248] width 379 height 33
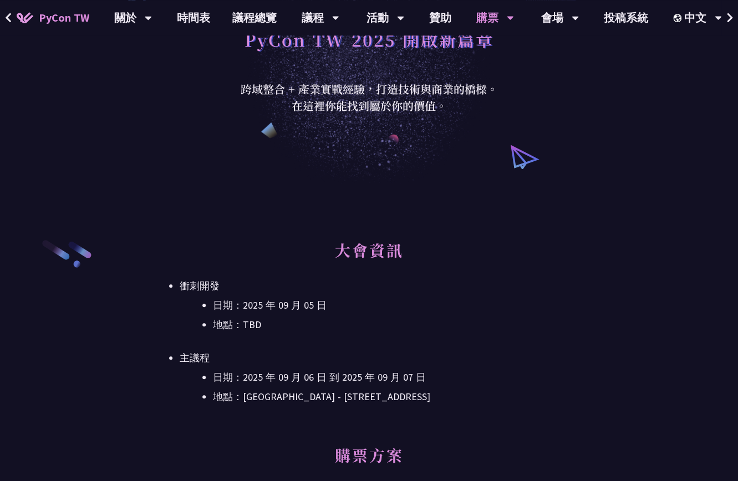
scroll to position [0, 0]
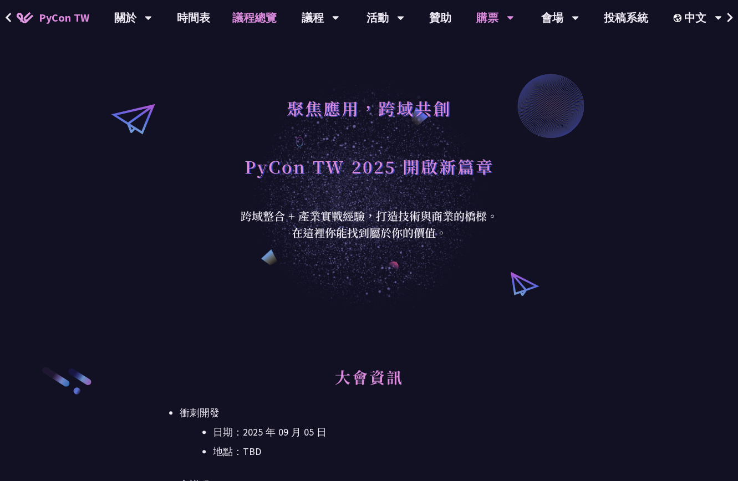
click at [245, 19] on link "議程總覽" at bounding box center [254, 17] width 67 height 35
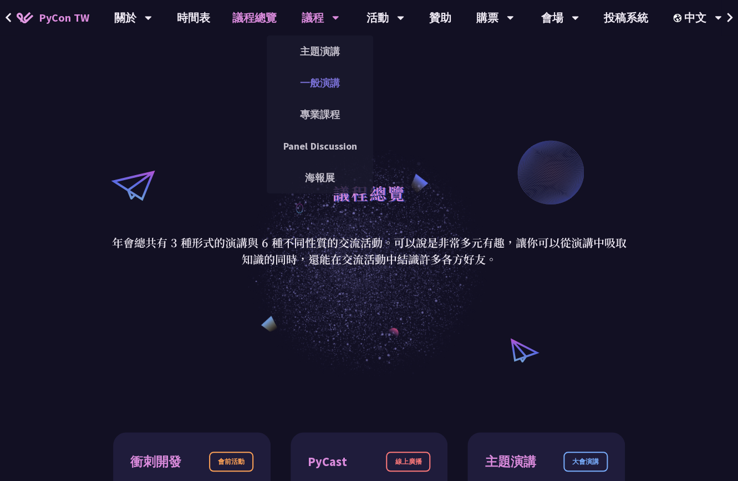
click at [320, 79] on link "一般演講" at bounding box center [320, 83] width 106 height 26
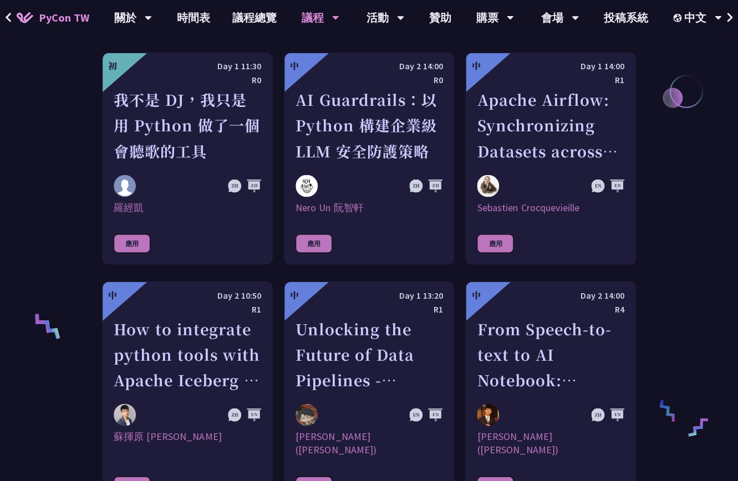
scroll to position [609, 0]
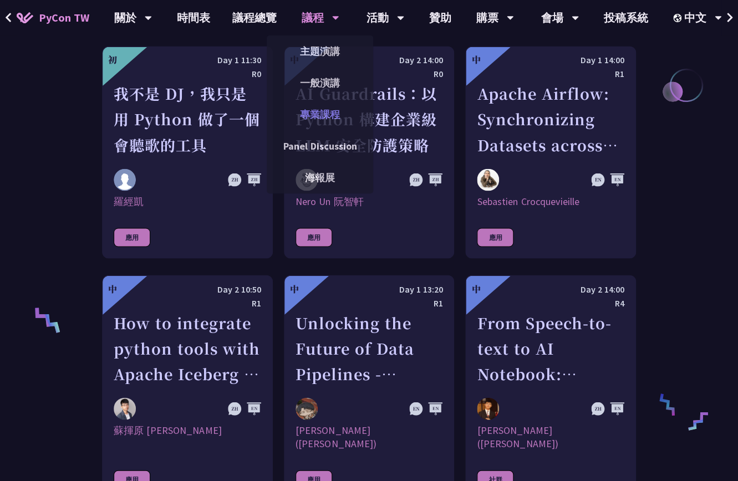
click at [332, 111] on link "專業課程" at bounding box center [320, 114] width 106 height 26
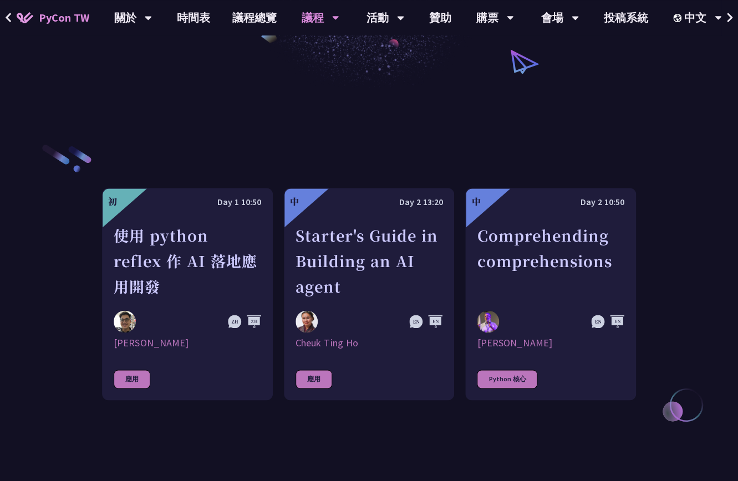
scroll to position [329, 0]
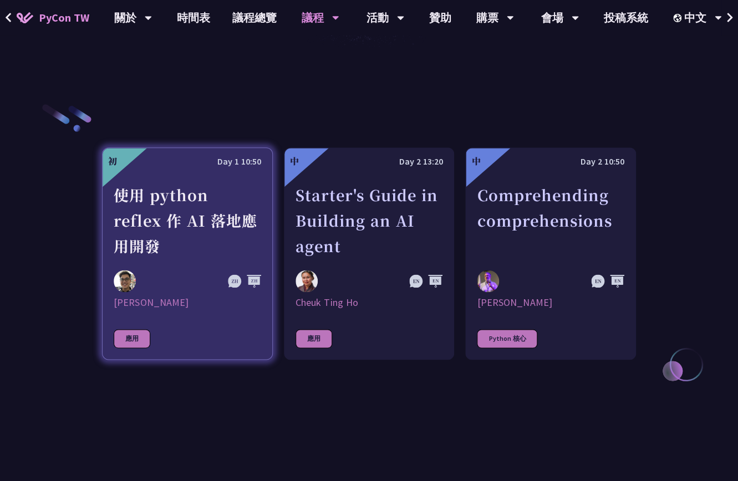
click at [229, 312] on link "初 Day 1 10:50 使用 python reflex 作 AI 落地應用開發 [PERSON_NAME] 應用" at bounding box center [187, 253] width 171 height 212
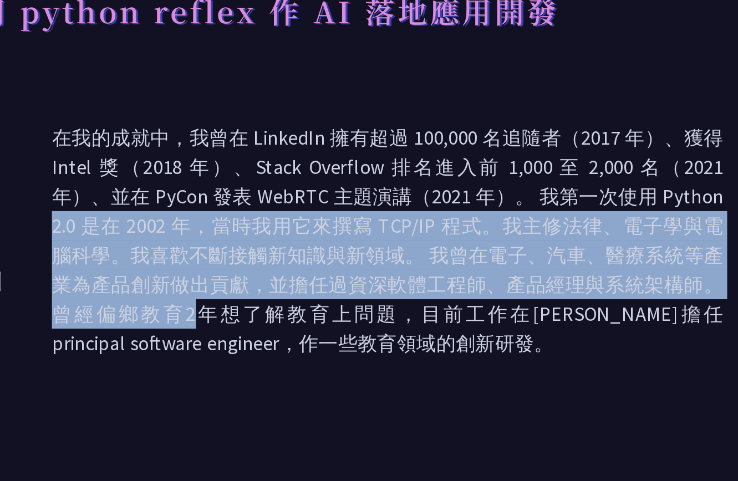
drag, startPoint x: 437, startPoint y: 236, endPoint x: 408, endPoint y: 282, distance: 54.6
click at [408, 282] on p "在我的成就中，我曾在 LinkedIn 擁有超過 100,000 名追隨者（2017 年）、獲得 Intel 獎（2018 年）、Stack Overflow…" at bounding box center [446, 257] width 380 height 133
click at [383, 280] on p "在我的成就中，我曾在 LinkedIn 擁有超過 100,000 名追隨者（2017 年）、獲得 Intel 獎（2018 年）、Stack Overflow…" at bounding box center [446, 257] width 380 height 133
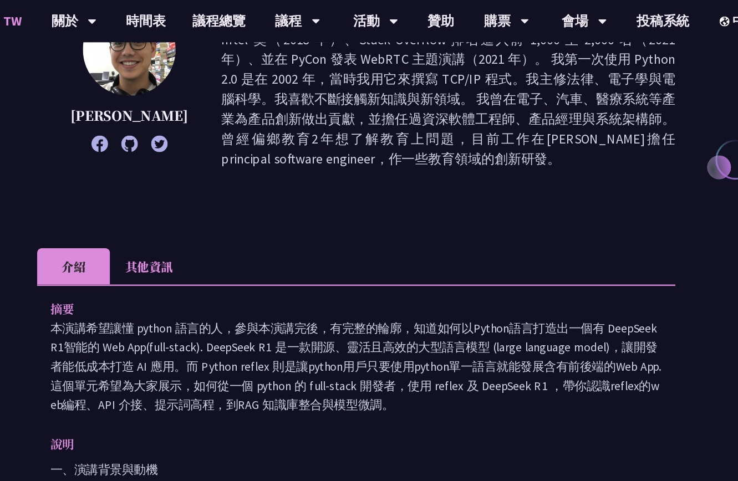
scroll to position [33, 0]
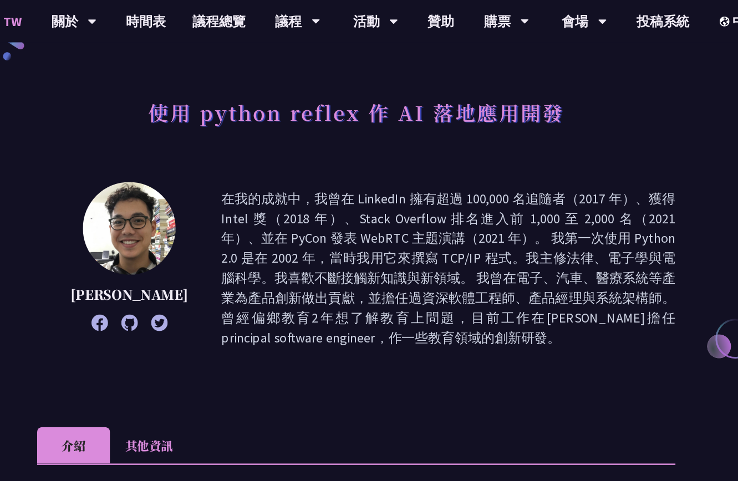
drag, startPoint x: 357, startPoint y: 210, endPoint x: 203, endPoint y: 256, distance: 160.3
click at [355, 211] on p "在我的成就中，我曾在 LinkedIn 擁有超過 100,000 名追隨者（2017 年）、獲得 Intel 獎（2018 年）、Stack Overflow…" at bounding box center [446, 224] width 380 height 133
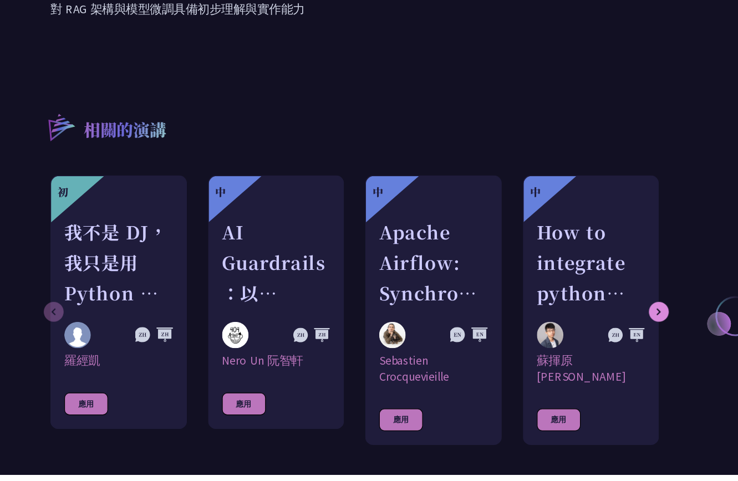
scroll to position [978, 0]
